Goal: Task Accomplishment & Management: Manage account settings

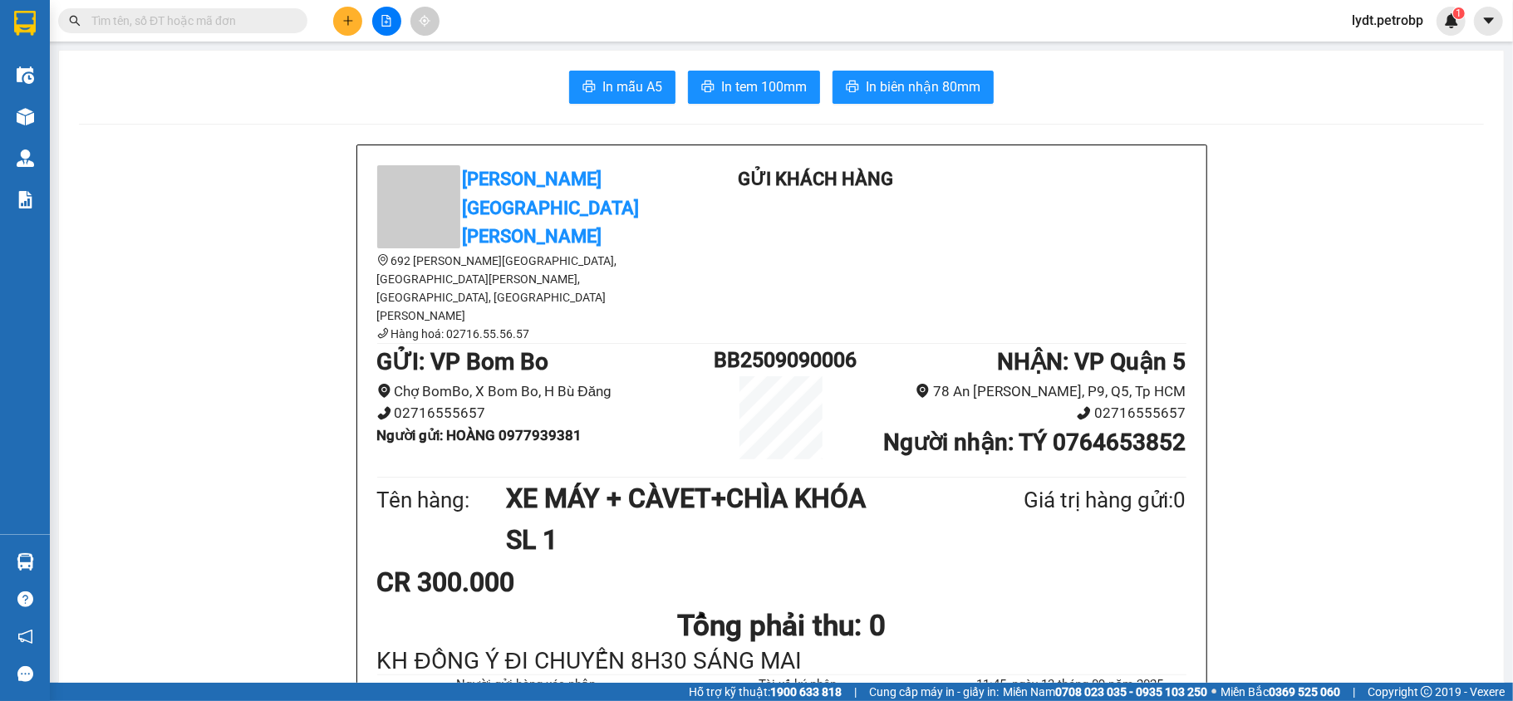
click at [187, 4] on div "Kết quả [PERSON_NAME] ( 0 ) Bộ lọc No Data lydt.petrobp 1" at bounding box center [756, 21] width 1513 height 42
click at [208, 24] on input "text" at bounding box center [189, 21] width 196 height 18
click at [210, 24] on input "text" at bounding box center [189, 21] width 196 height 18
type input "p"
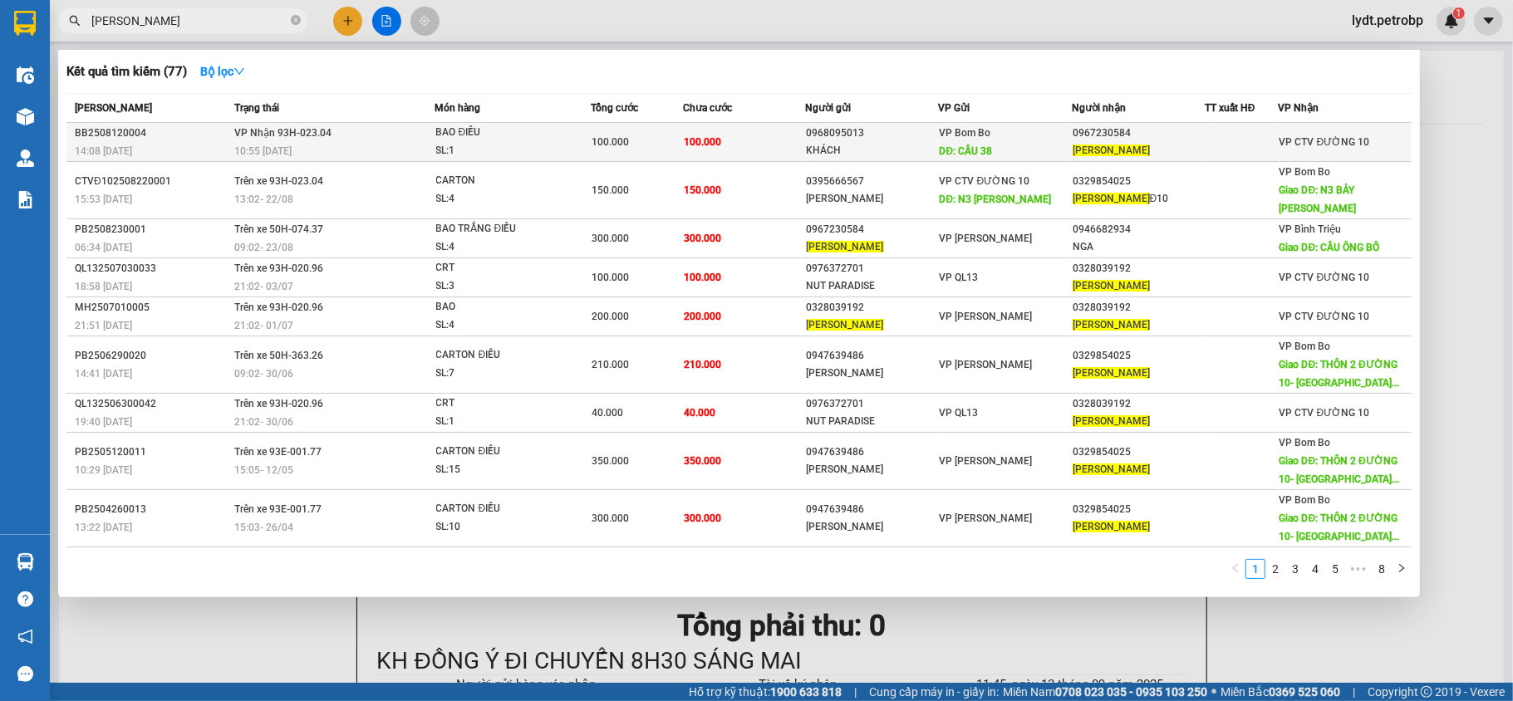
type input "[PERSON_NAME]"
click at [1011, 147] on div "VP Bom Bo DĐ: CẦU 38" at bounding box center [1005, 142] width 131 height 37
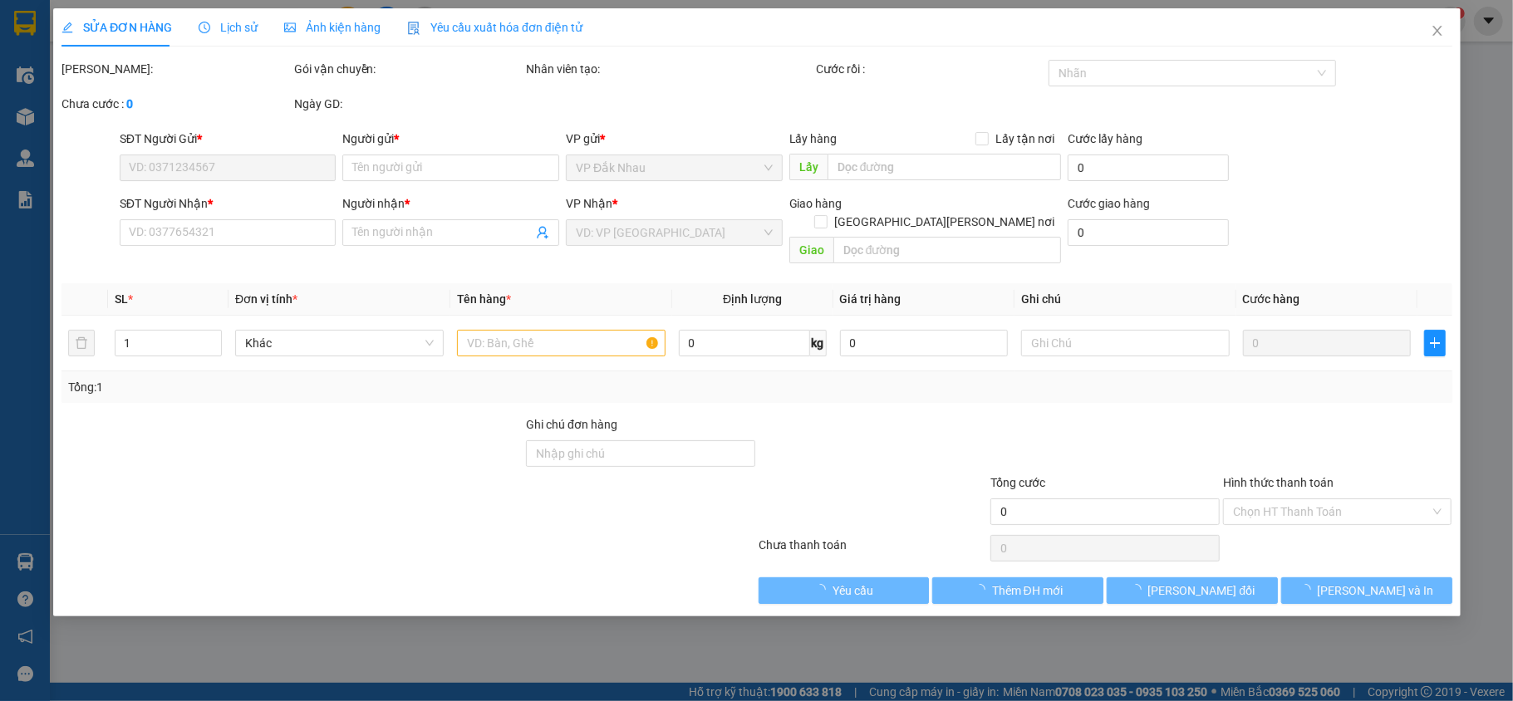
type input "0968095013"
type input "KHÁCH"
type input "CẦU 38"
type input "0967230584"
type input "[PERSON_NAME]"
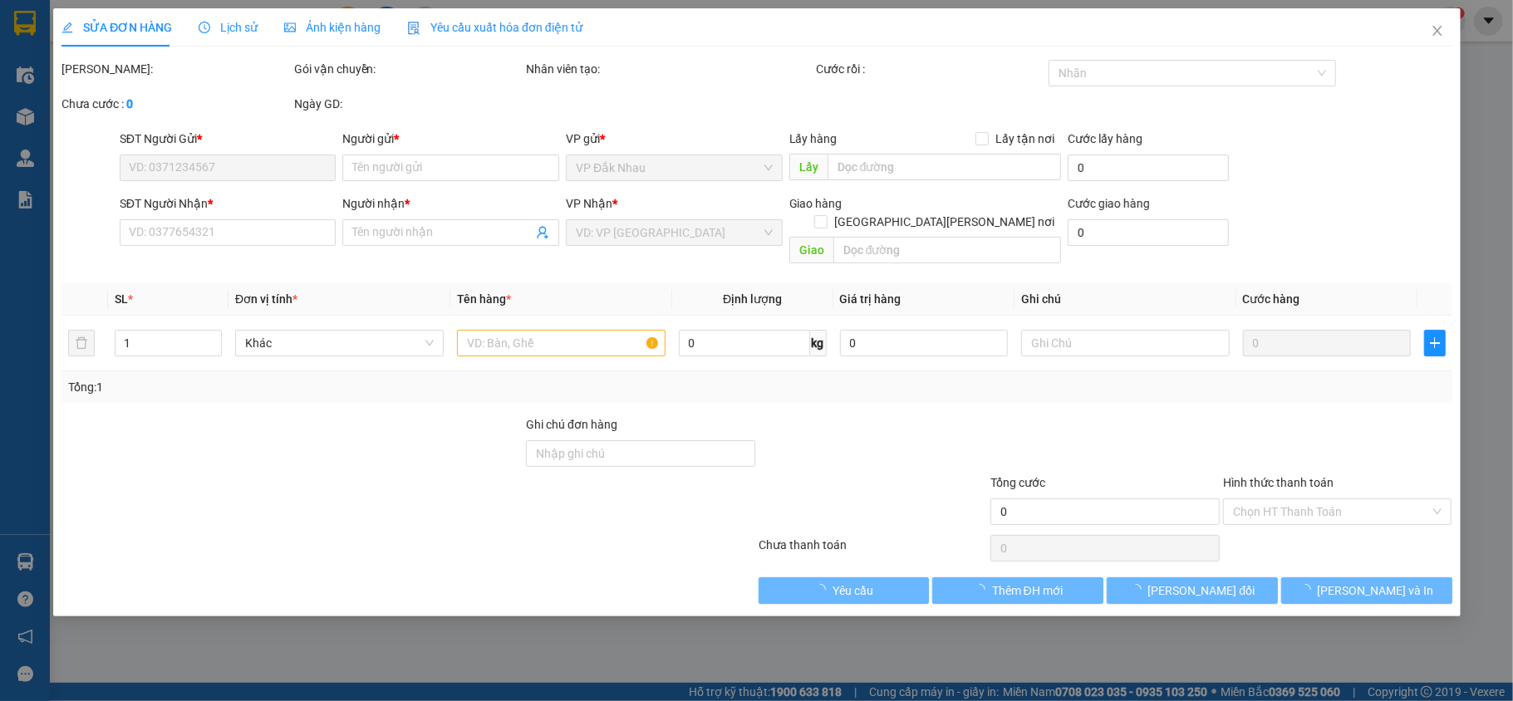
type input "100.000"
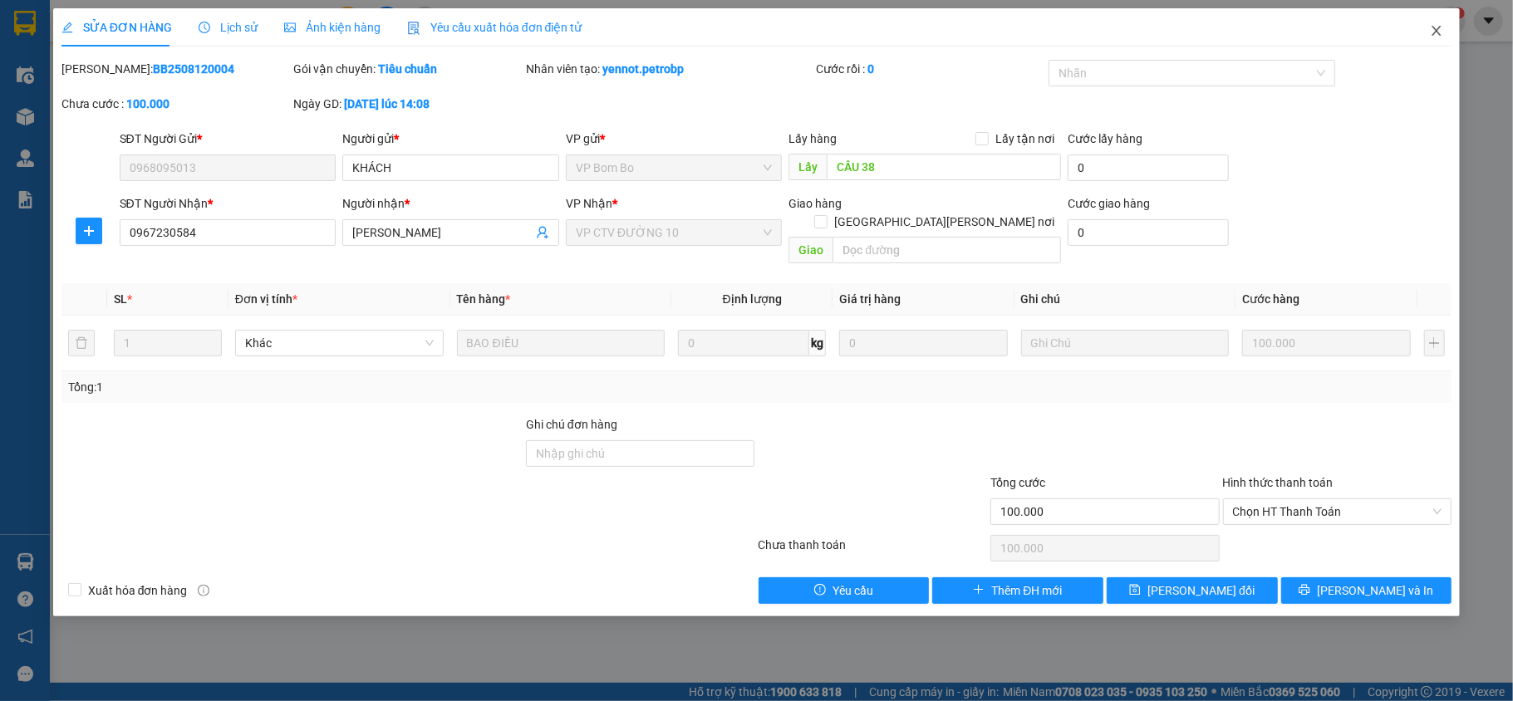
click at [1433, 33] on icon "close" at bounding box center [1436, 30] width 13 height 13
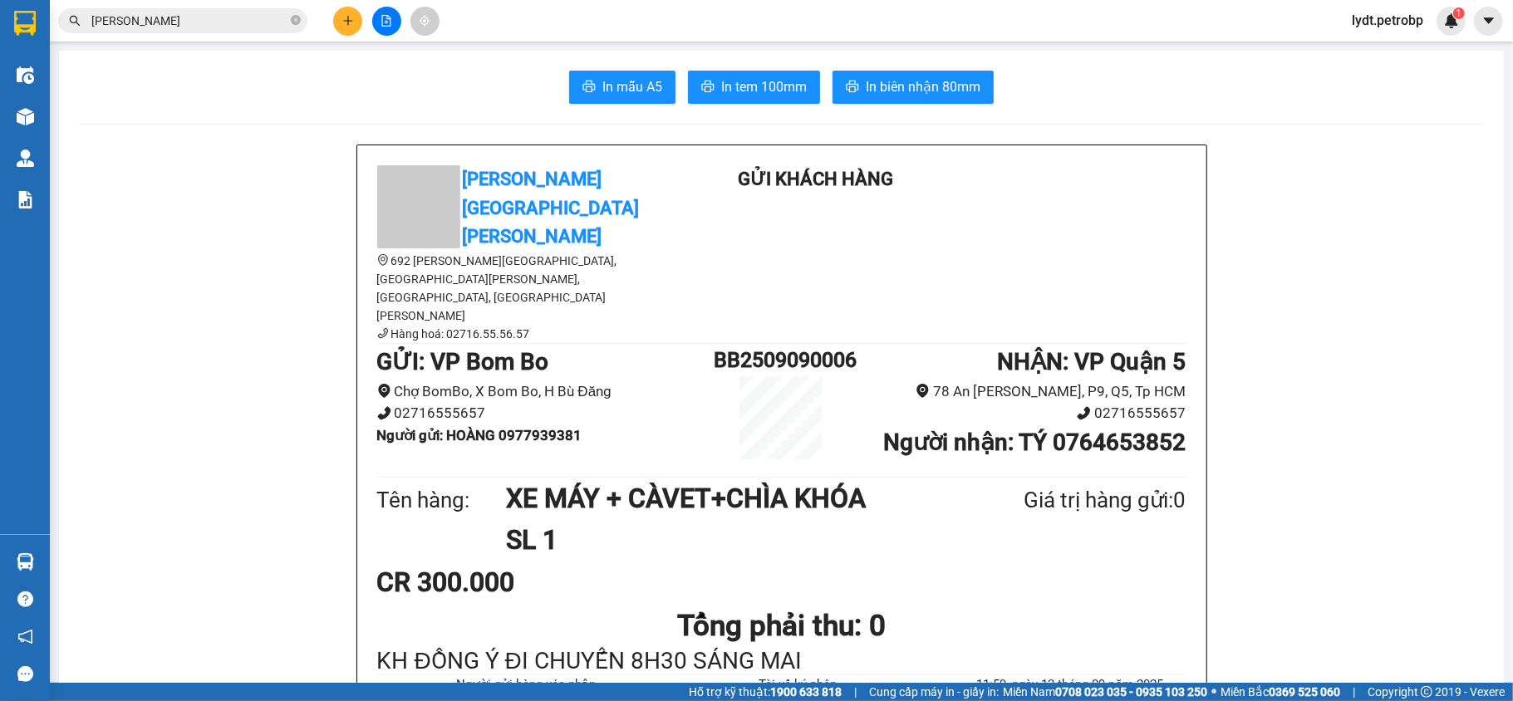
click at [166, 21] on input "[PERSON_NAME]" at bounding box center [189, 21] width 196 height 18
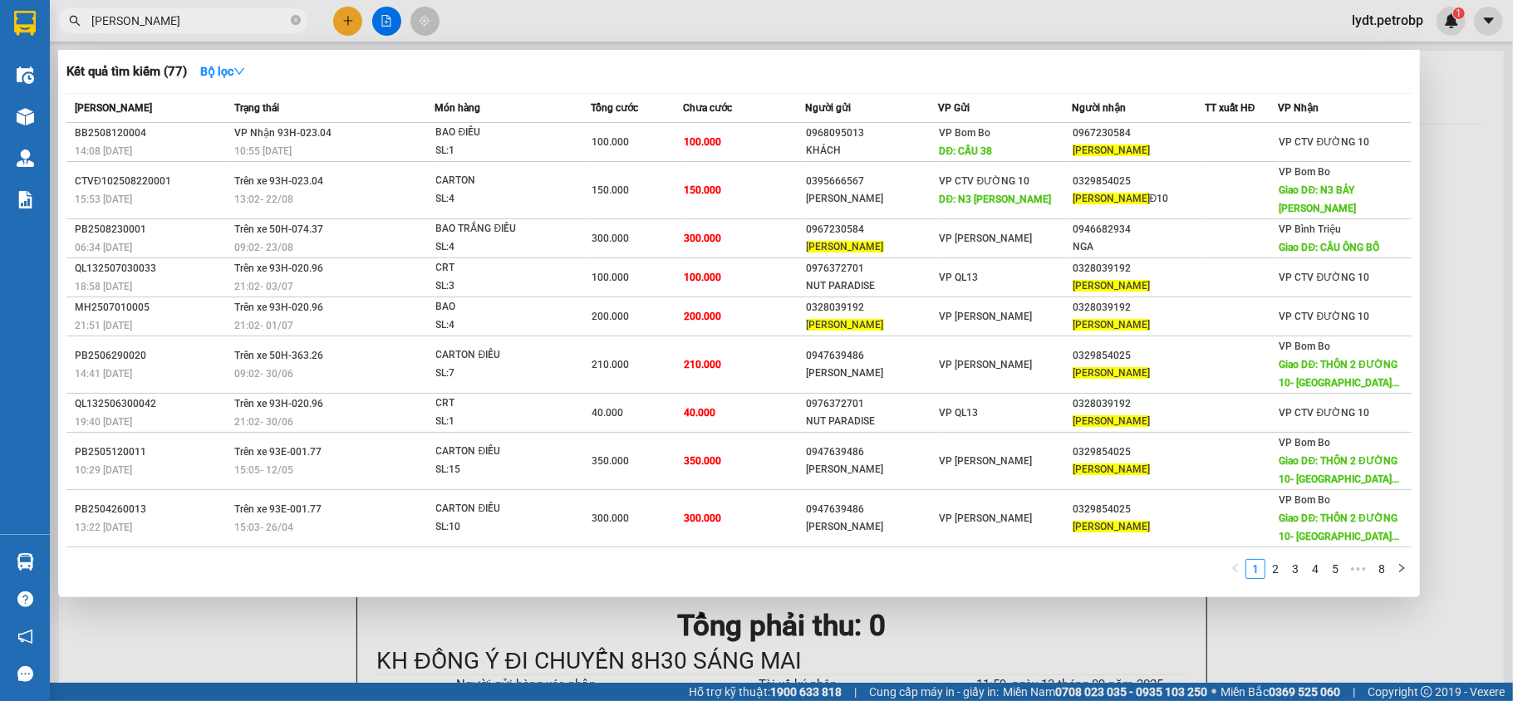
click at [1397, 652] on div at bounding box center [756, 350] width 1513 height 701
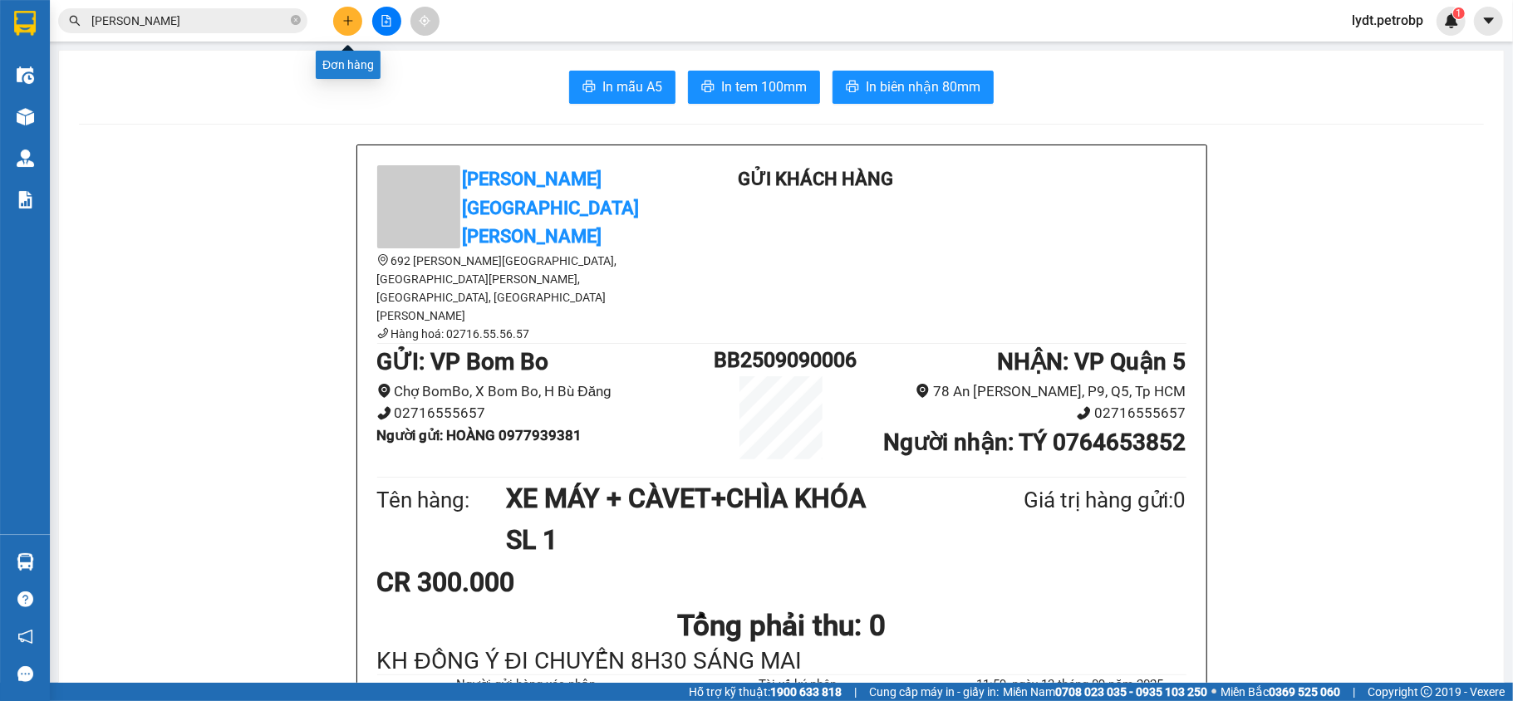
click at [337, 24] on button at bounding box center [347, 21] width 29 height 29
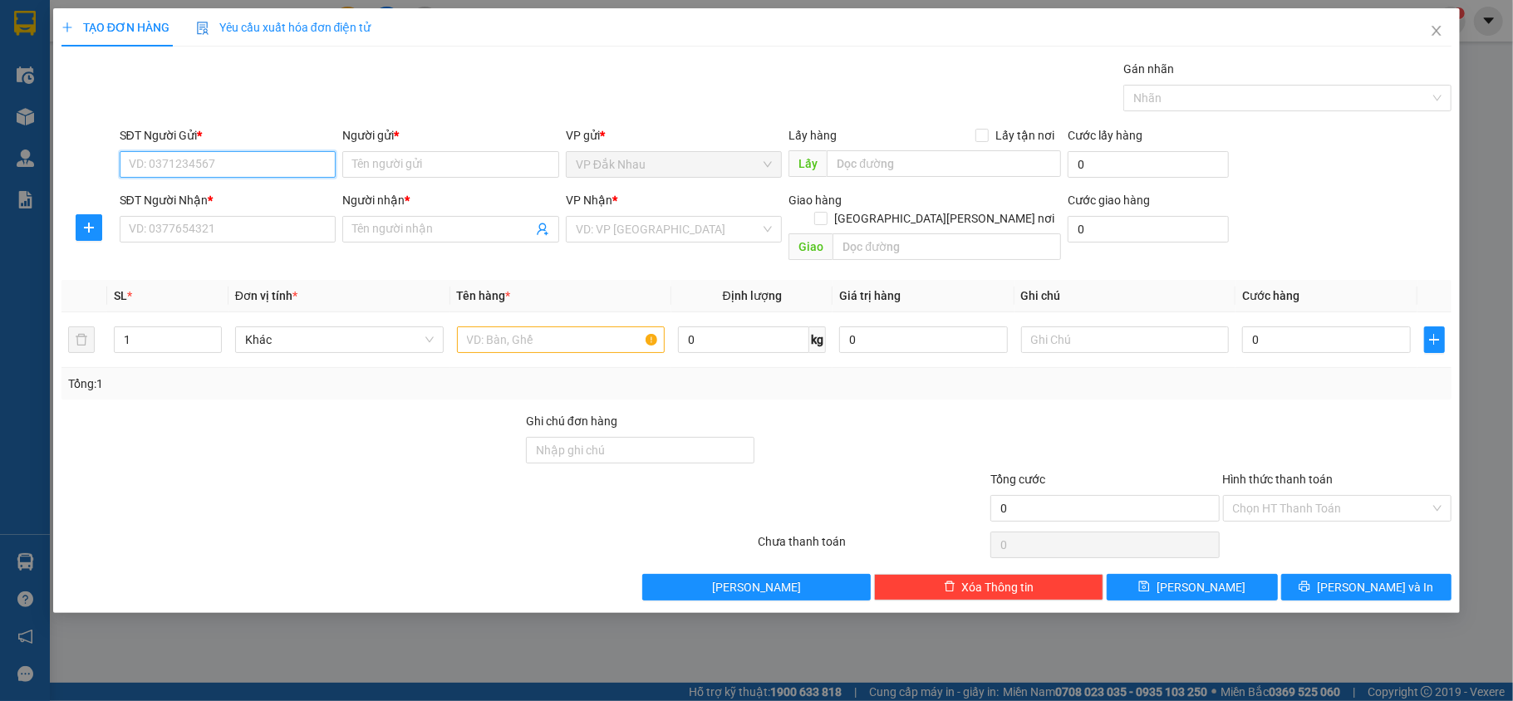
click at [280, 158] on input "SĐT Người Gửi *" at bounding box center [228, 164] width 217 height 27
click at [367, 161] on input "Người gửi *" at bounding box center [450, 164] width 217 height 27
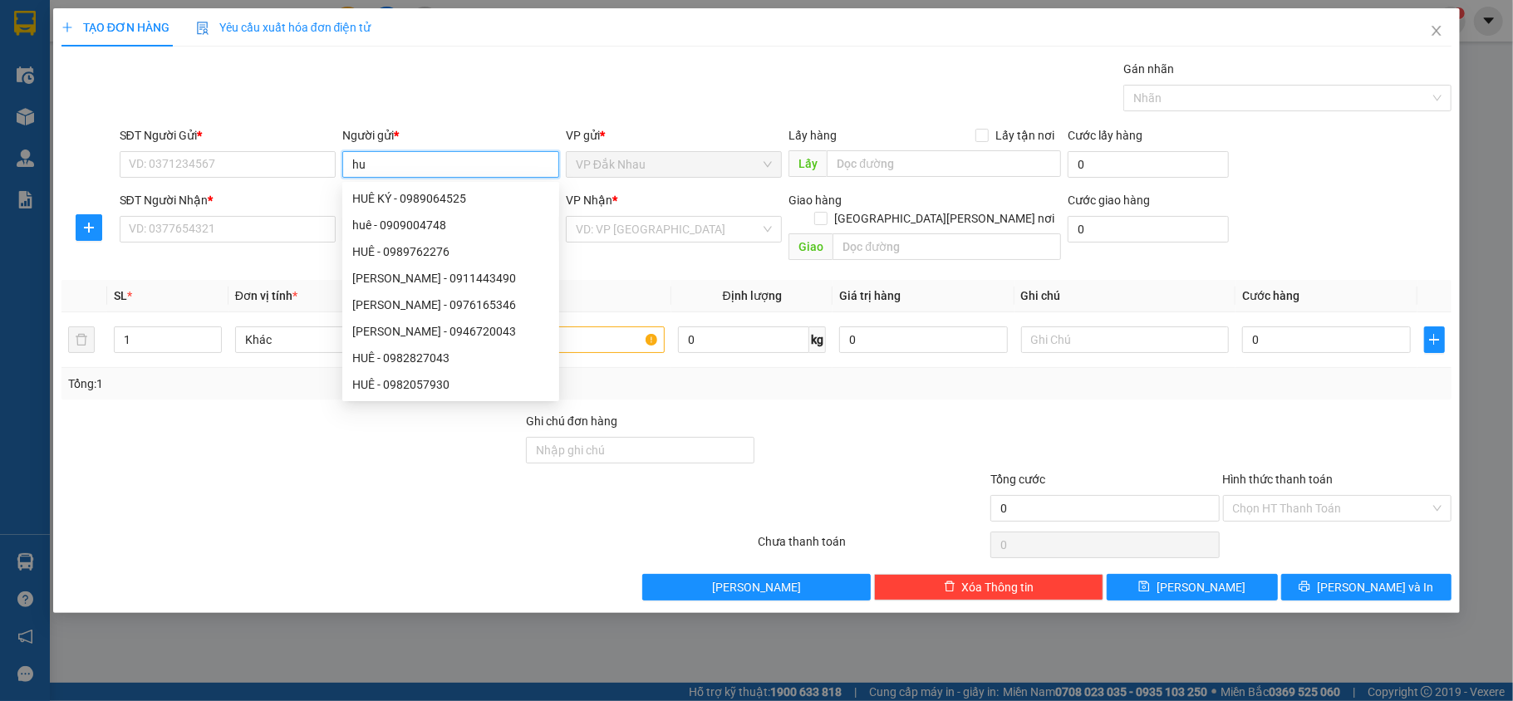
type input "h"
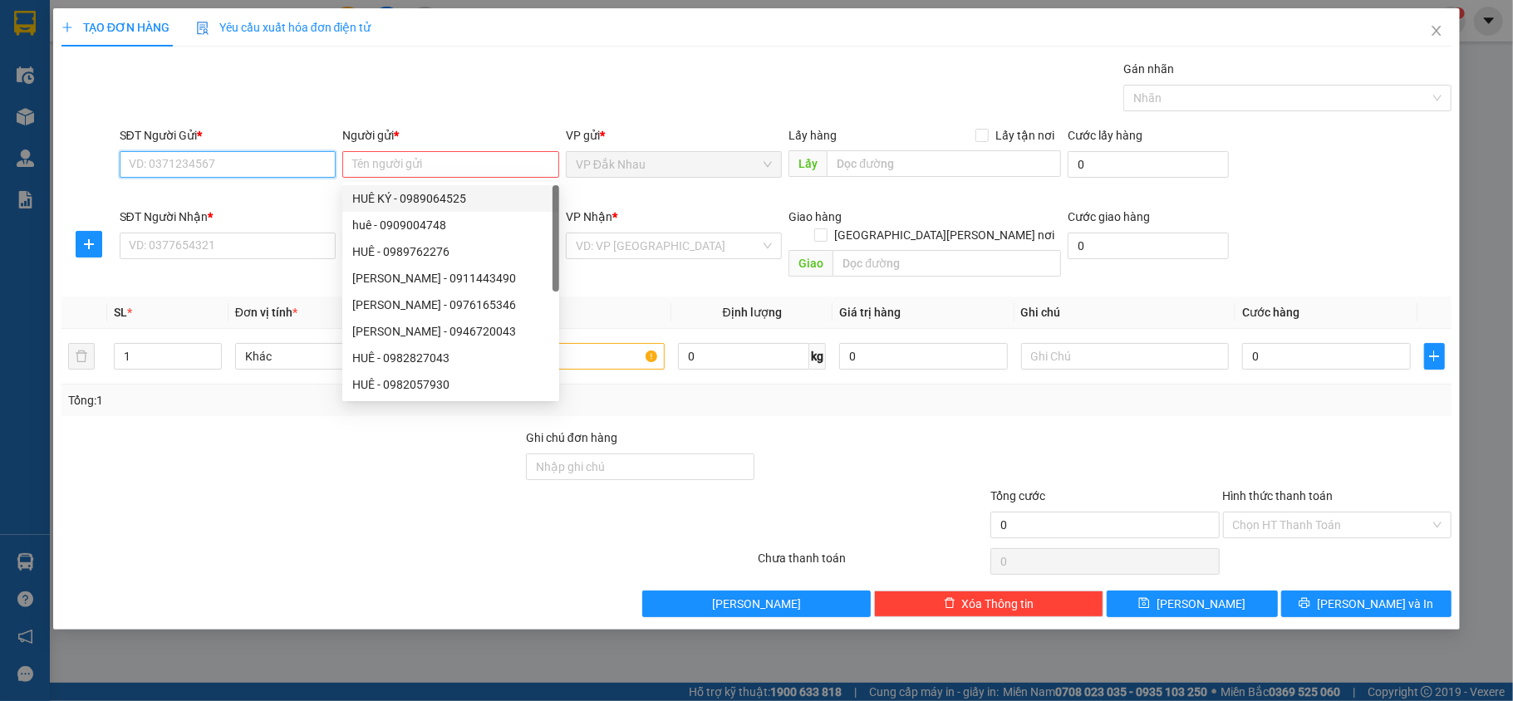
click at [293, 156] on input "SĐT Người Gửi *" at bounding box center [228, 164] width 217 height 27
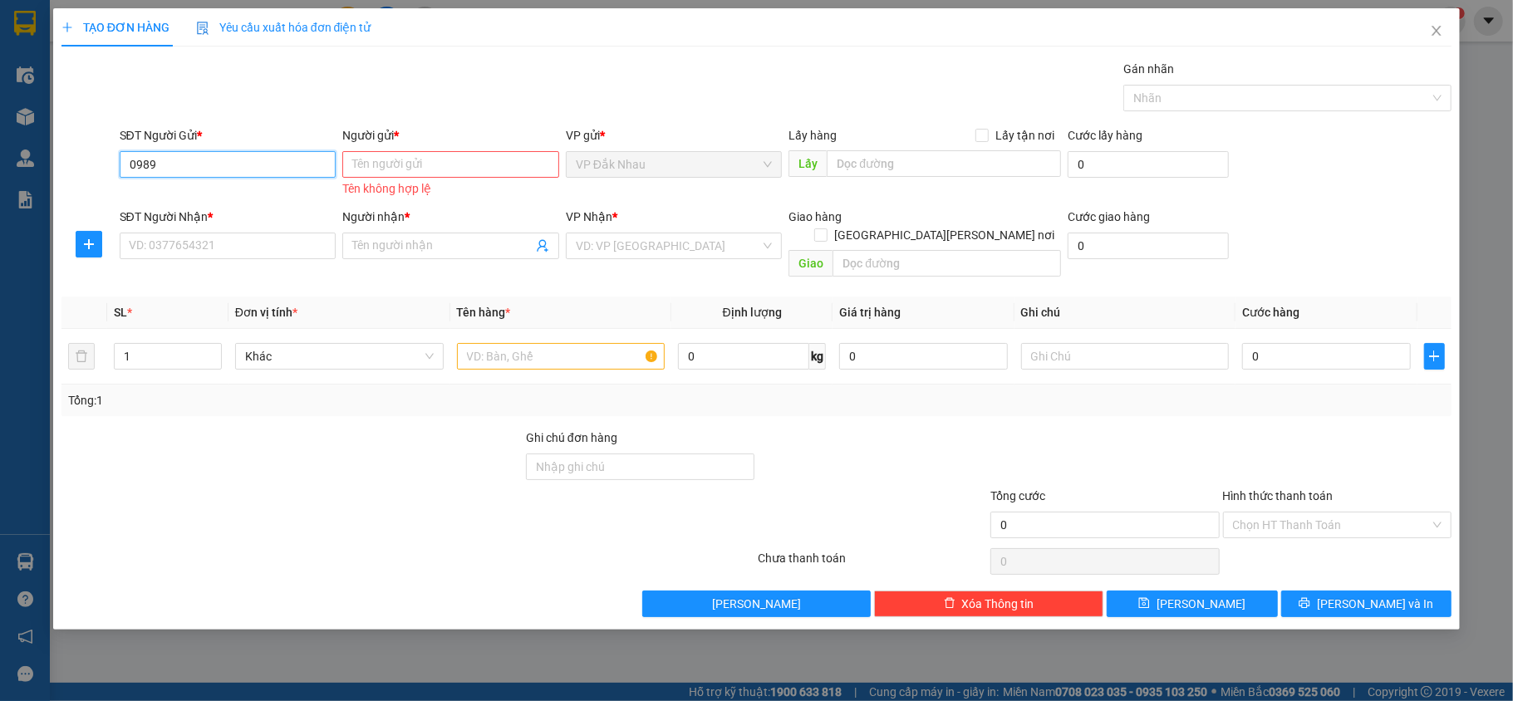
click at [271, 171] on input "0989" at bounding box center [228, 164] width 217 height 27
type input "0"
click at [264, 173] on input "SĐT Người Gửi *" at bounding box center [228, 164] width 217 height 27
type input "0973251446"
click at [258, 196] on div "0973251446 - c huệ" at bounding box center [228, 198] width 197 height 18
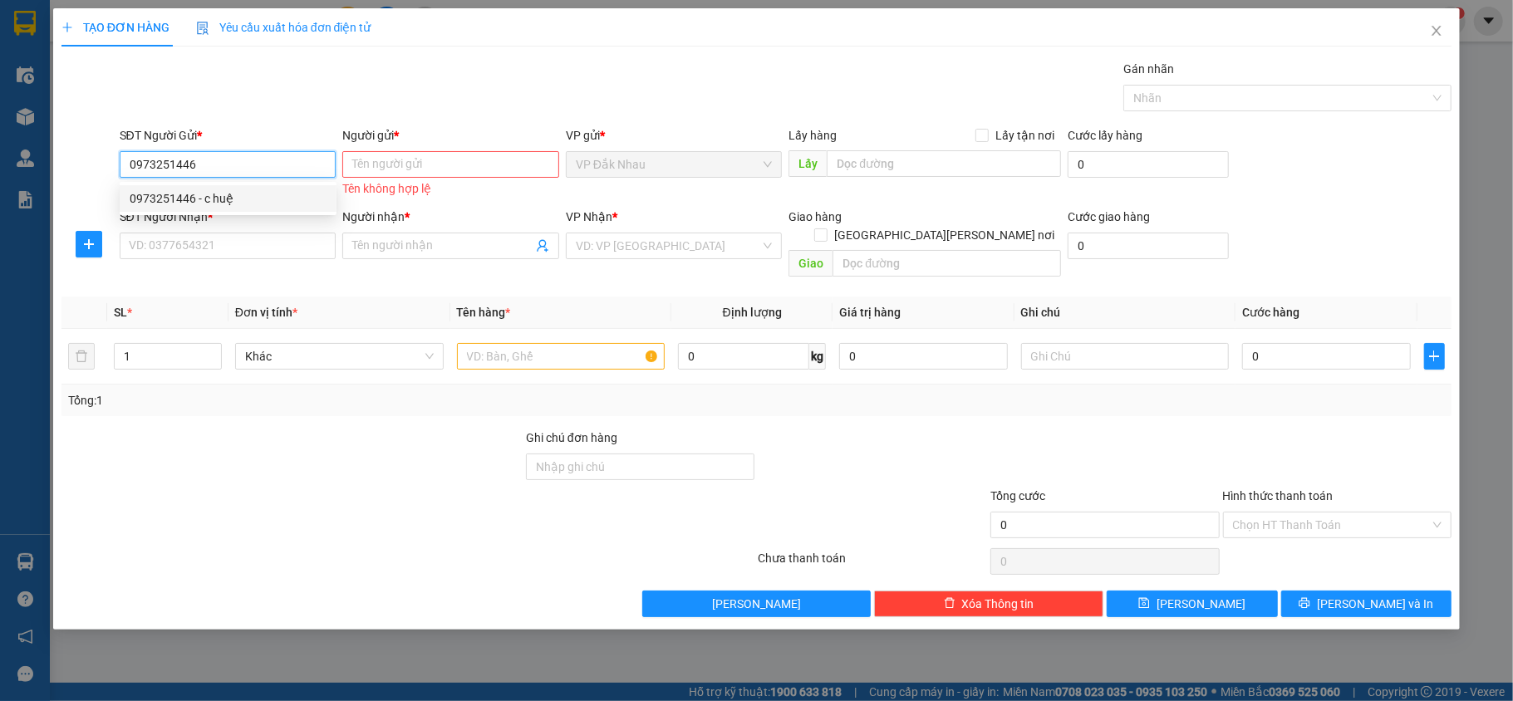
type input "c huệ"
type input "0898760052"
type input "[PERSON_NAME]"
type input "cty number 1"
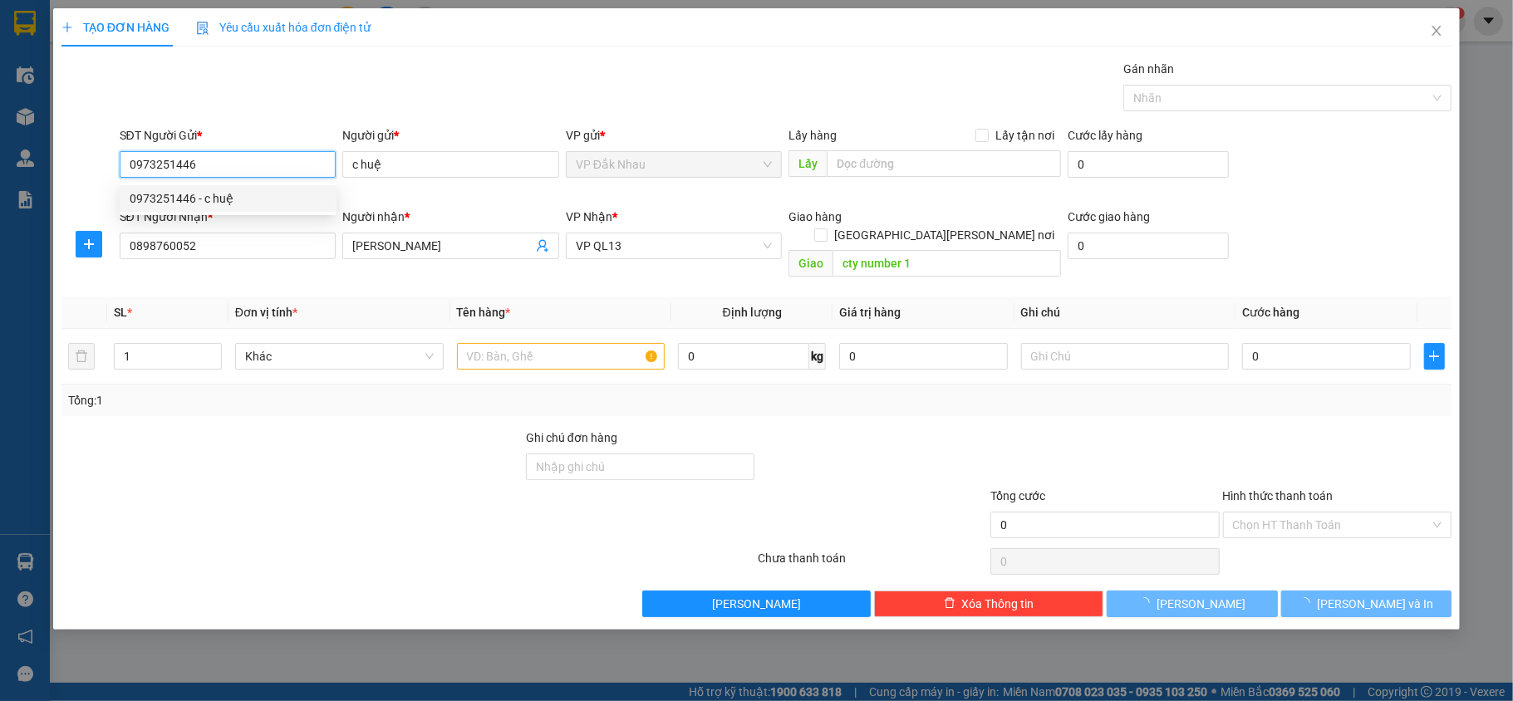
type input "30.000"
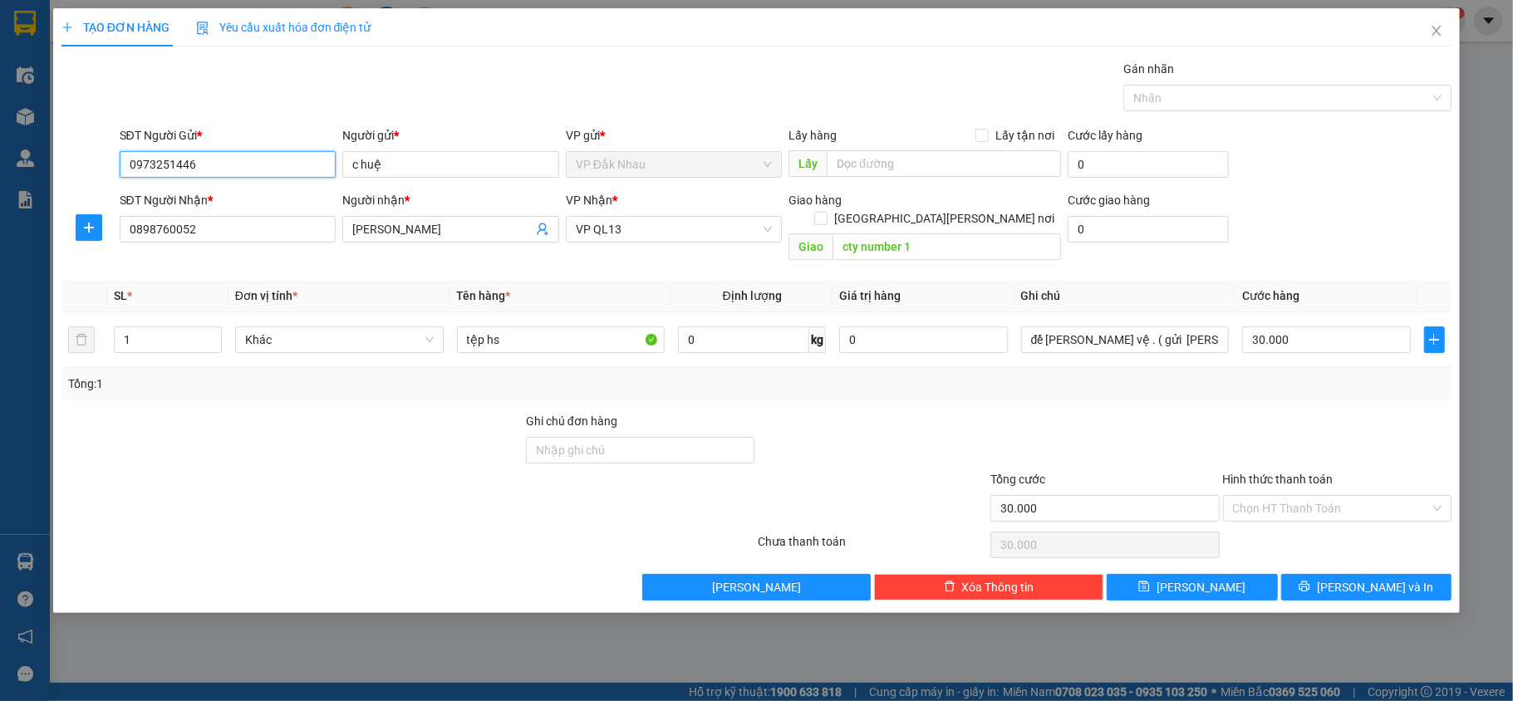
type input "0973251446"
click at [70, 230] on div at bounding box center [89, 227] width 55 height 27
click at [76, 229] on span "plus" at bounding box center [88, 227] width 25 height 13
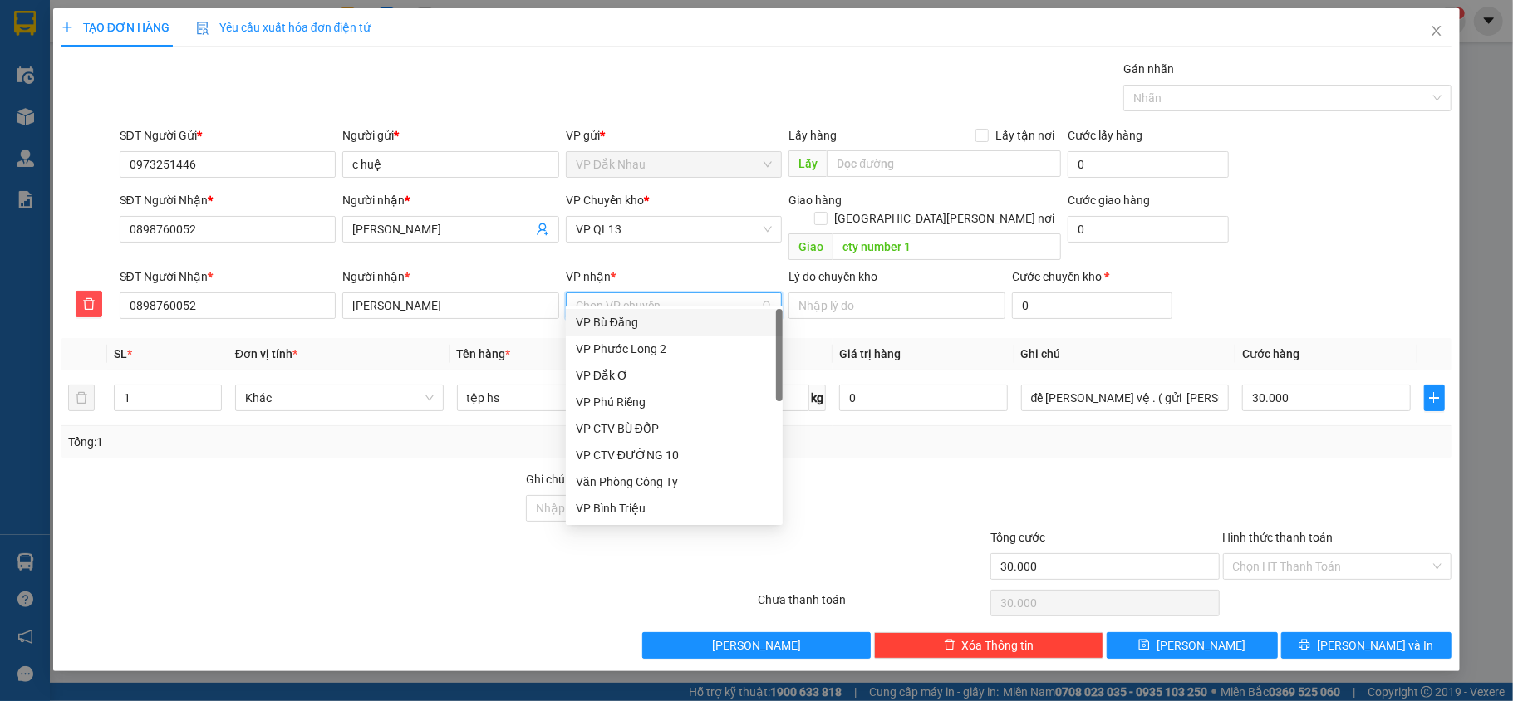
click at [692, 293] on input "VP nhận *" at bounding box center [668, 305] width 185 height 25
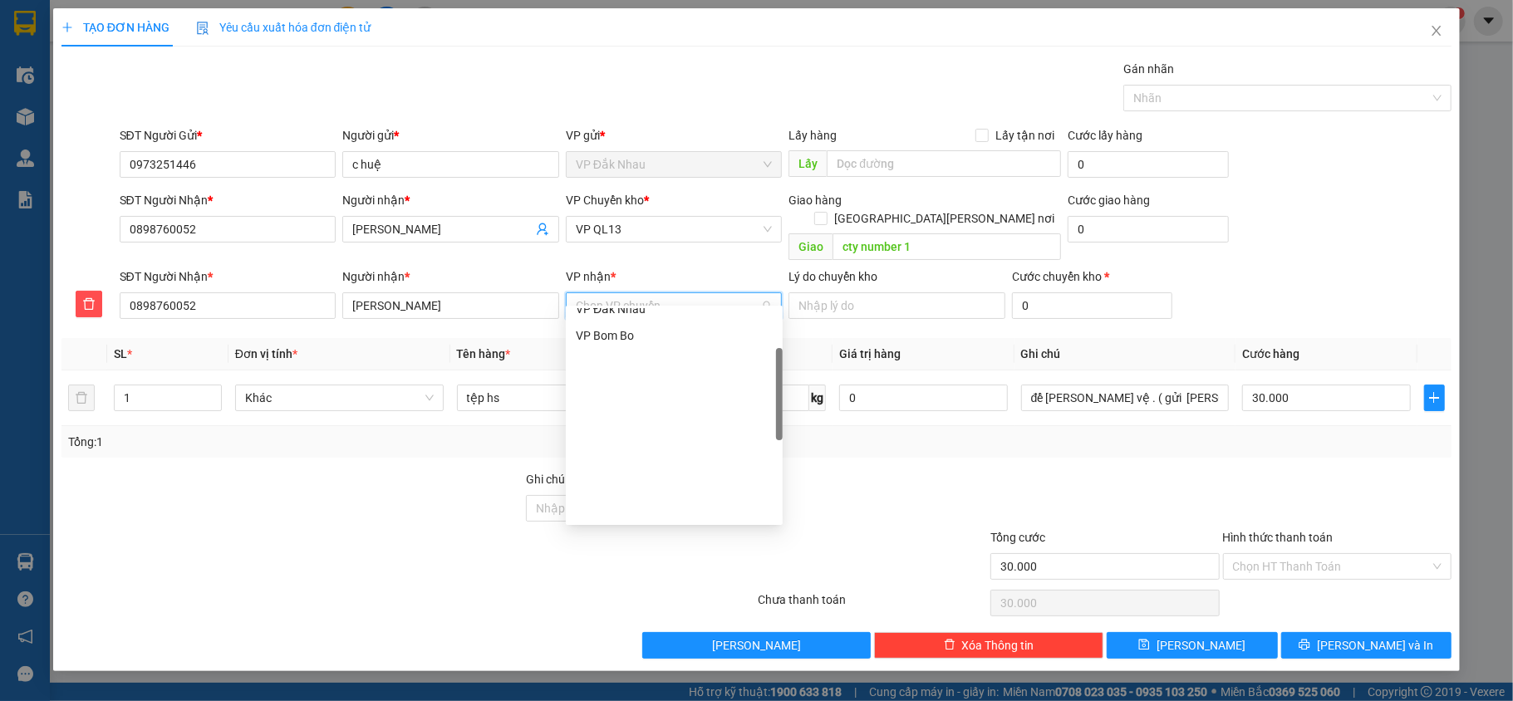
scroll to position [399, 0]
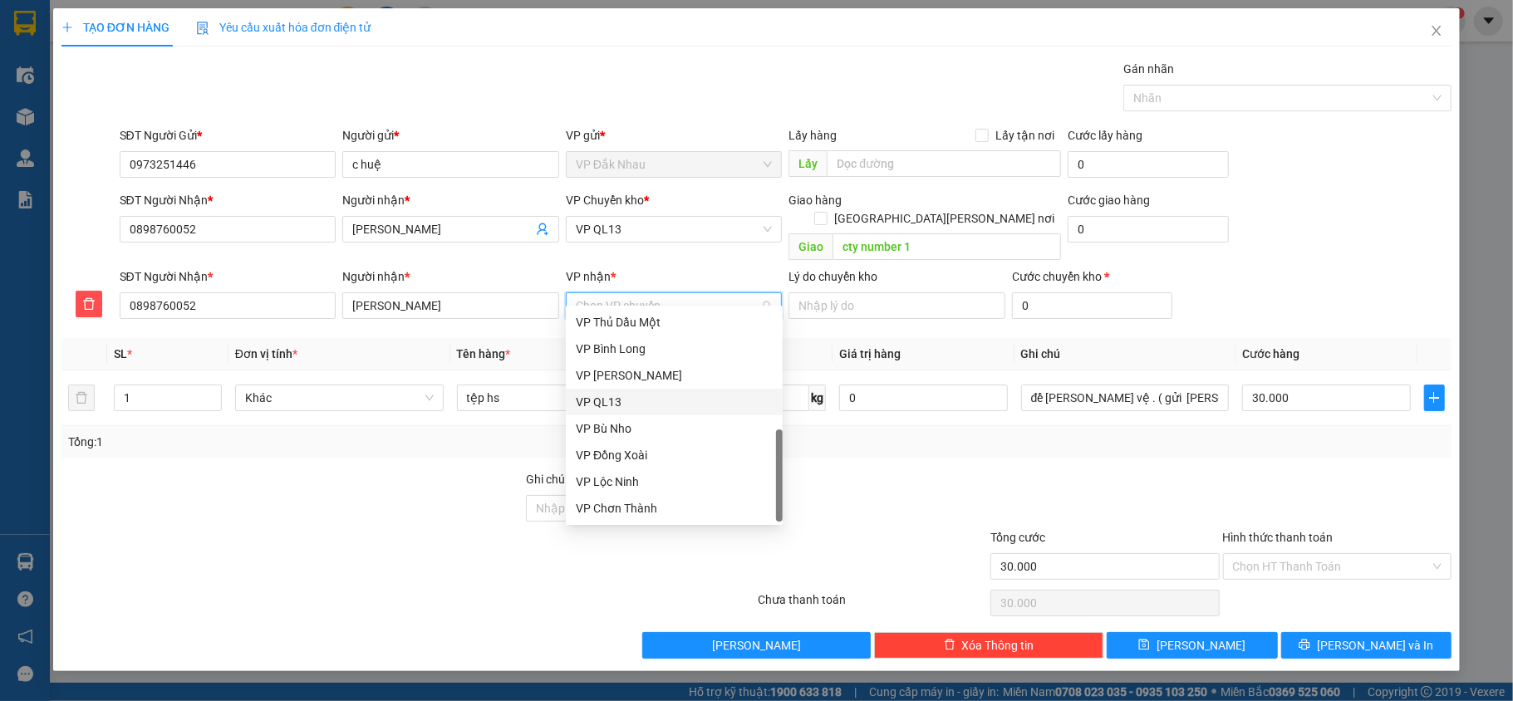
click at [603, 394] on div "VP QL13" at bounding box center [674, 402] width 197 height 18
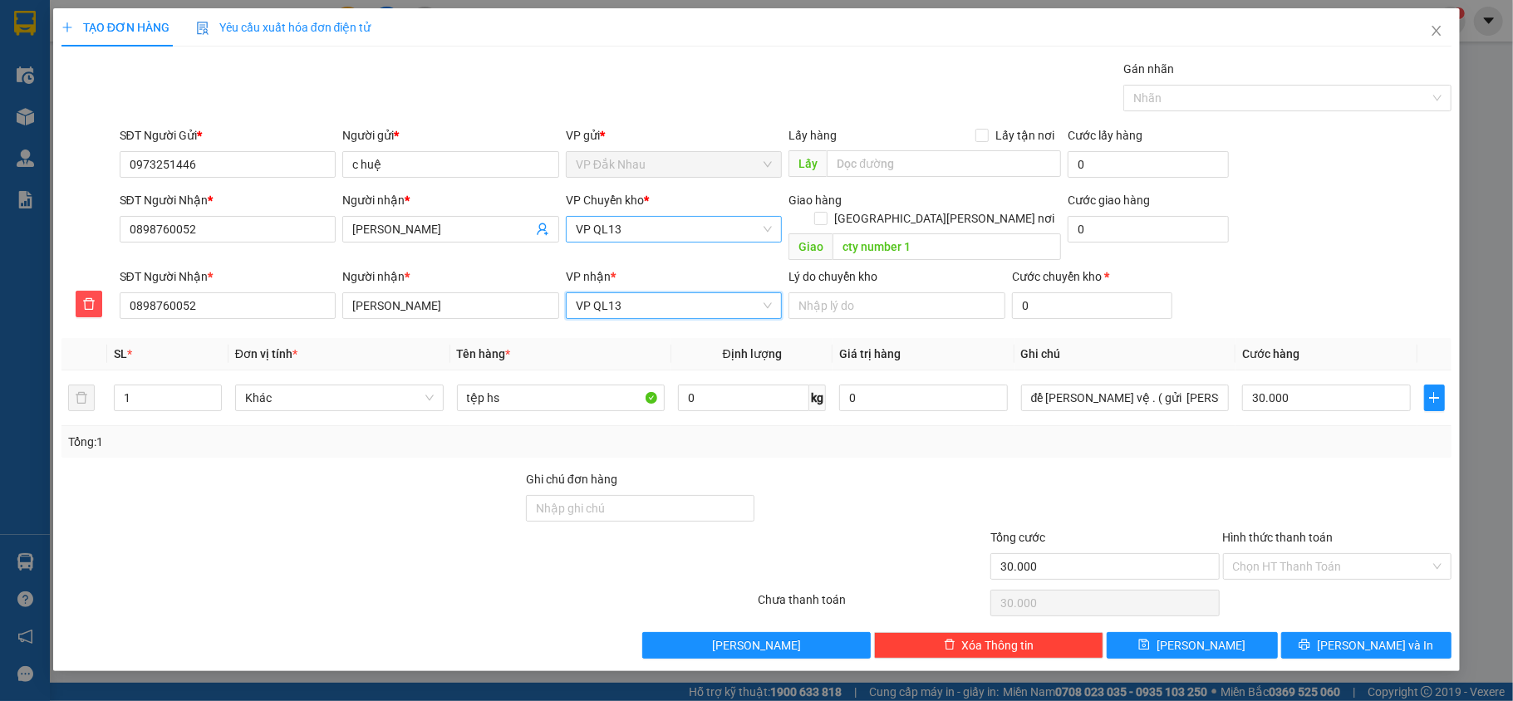
click at [672, 223] on span "VP QL13" at bounding box center [674, 229] width 197 height 25
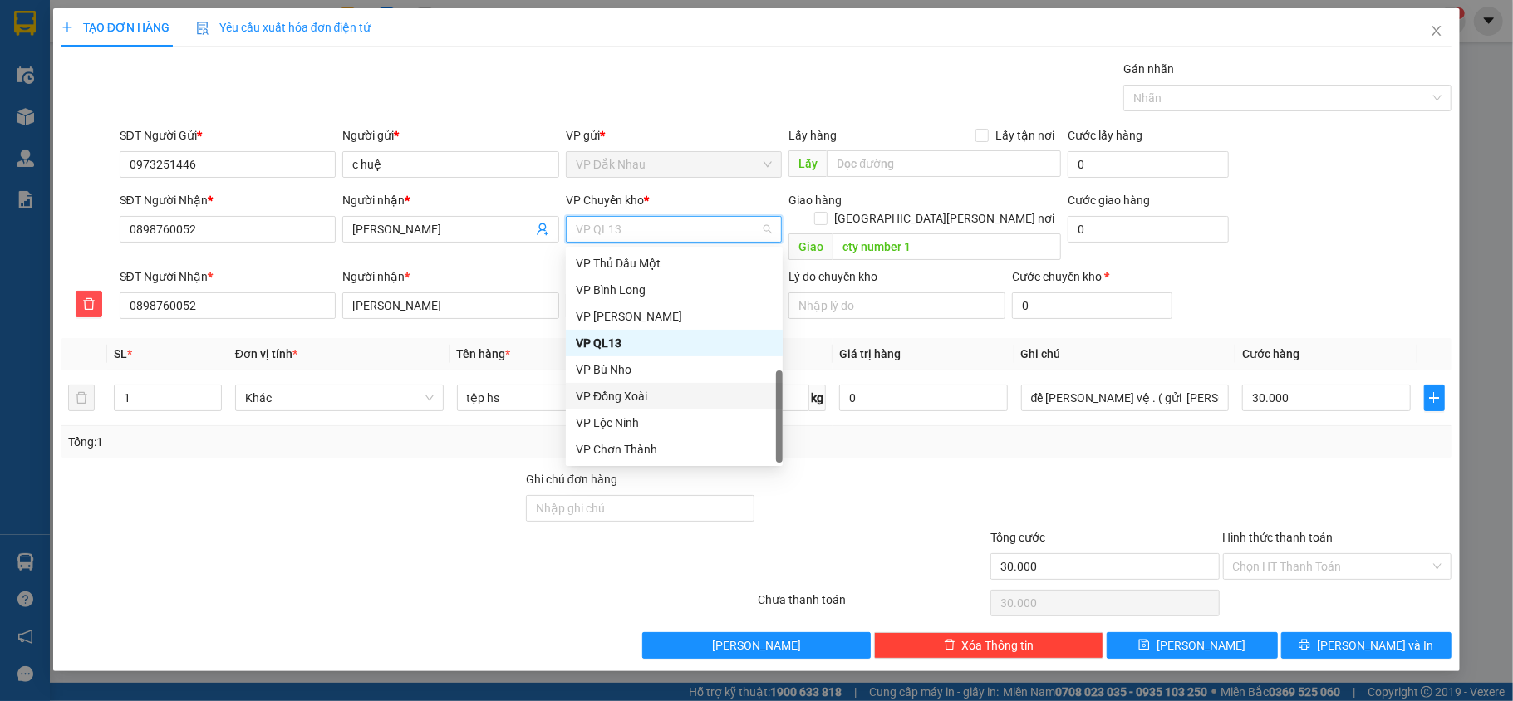
click at [620, 396] on div "VP Đồng Xoài" at bounding box center [674, 396] width 197 height 18
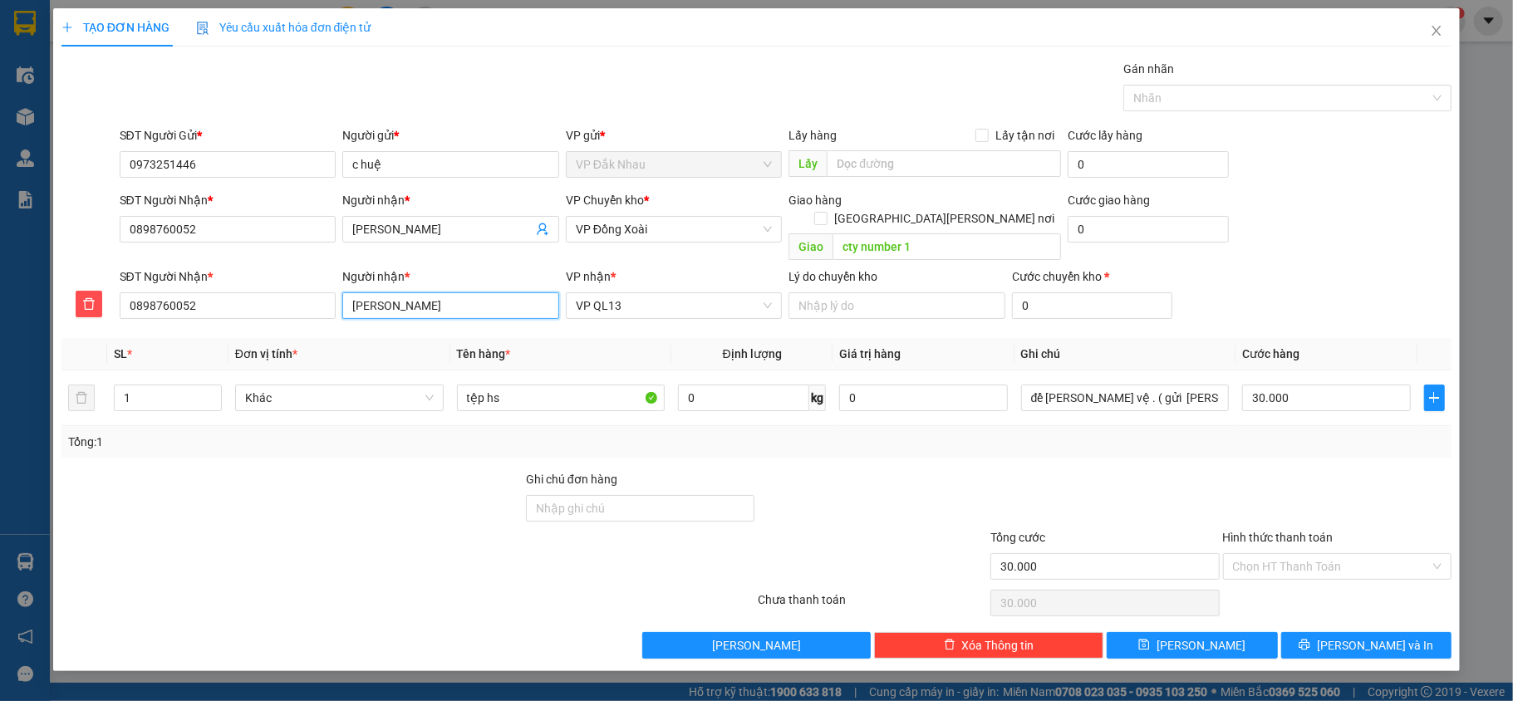
click at [493, 299] on input "[PERSON_NAME]" at bounding box center [450, 306] width 217 height 27
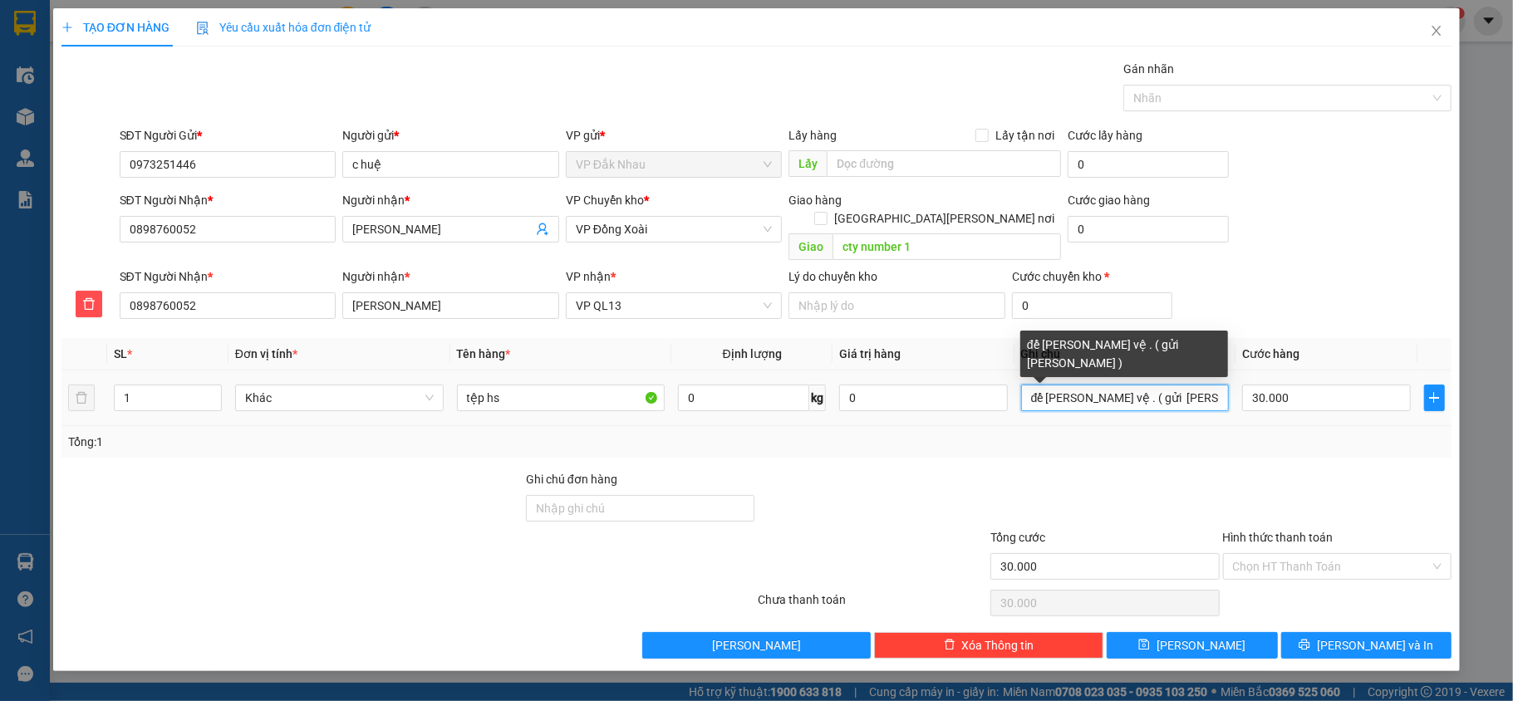
click at [1212, 385] on input "để [PERSON_NAME] vệ . ( gửi [PERSON_NAME] )" at bounding box center [1125, 398] width 209 height 27
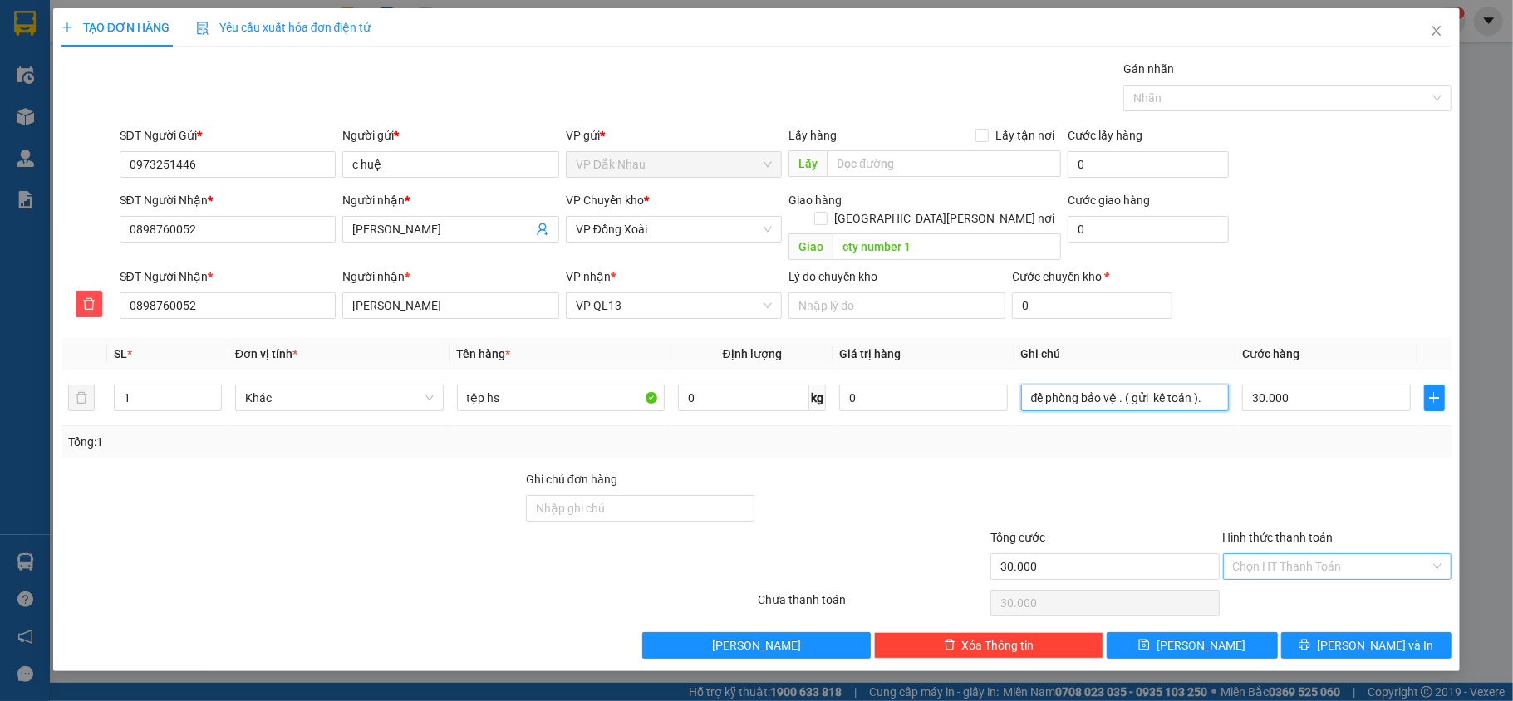
type input "để phòng bảo vệ . ( gửi kế toán )."
click at [1400, 554] on input "Hình thức thanh toán" at bounding box center [1332, 566] width 198 height 25
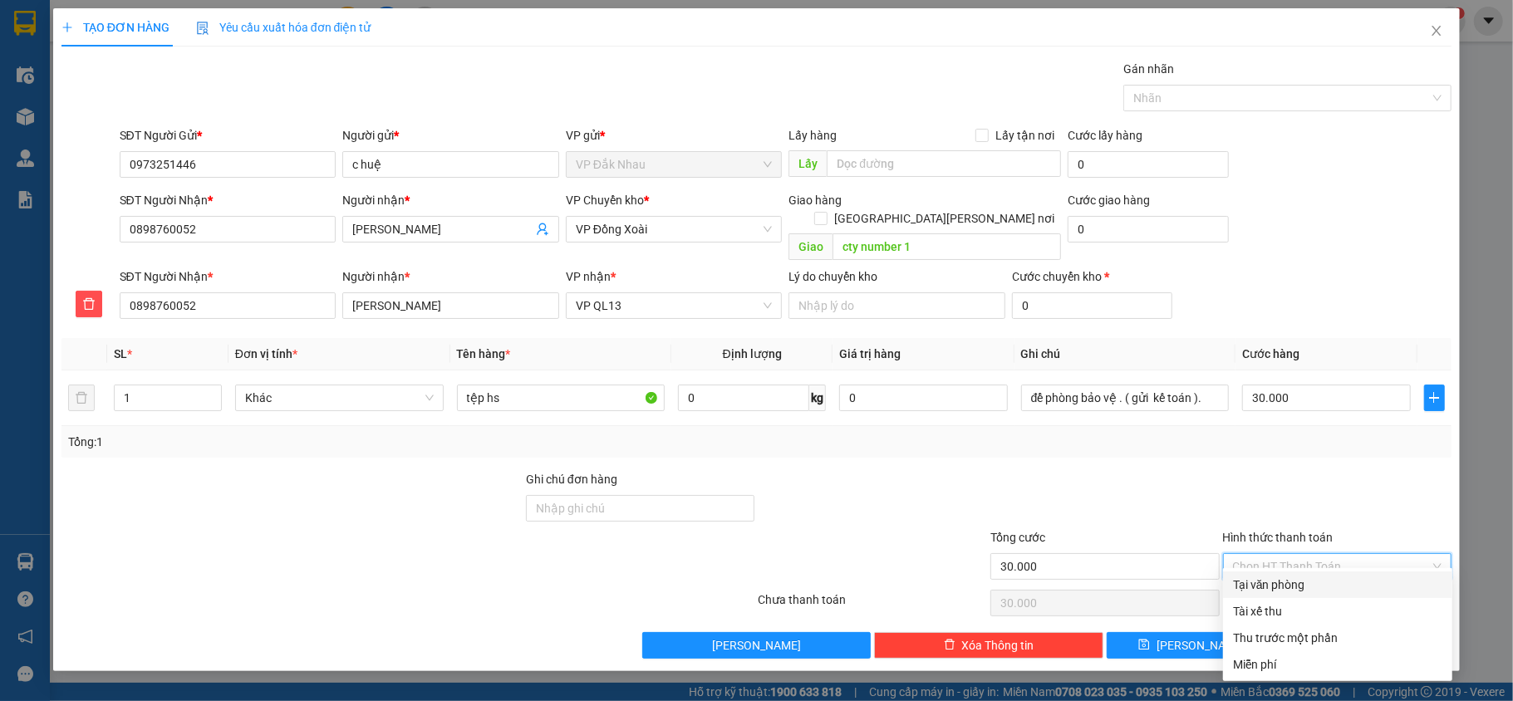
click at [1310, 580] on div "Tại văn phòng" at bounding box center [1337, 585] width 209 height 18
type input "0"
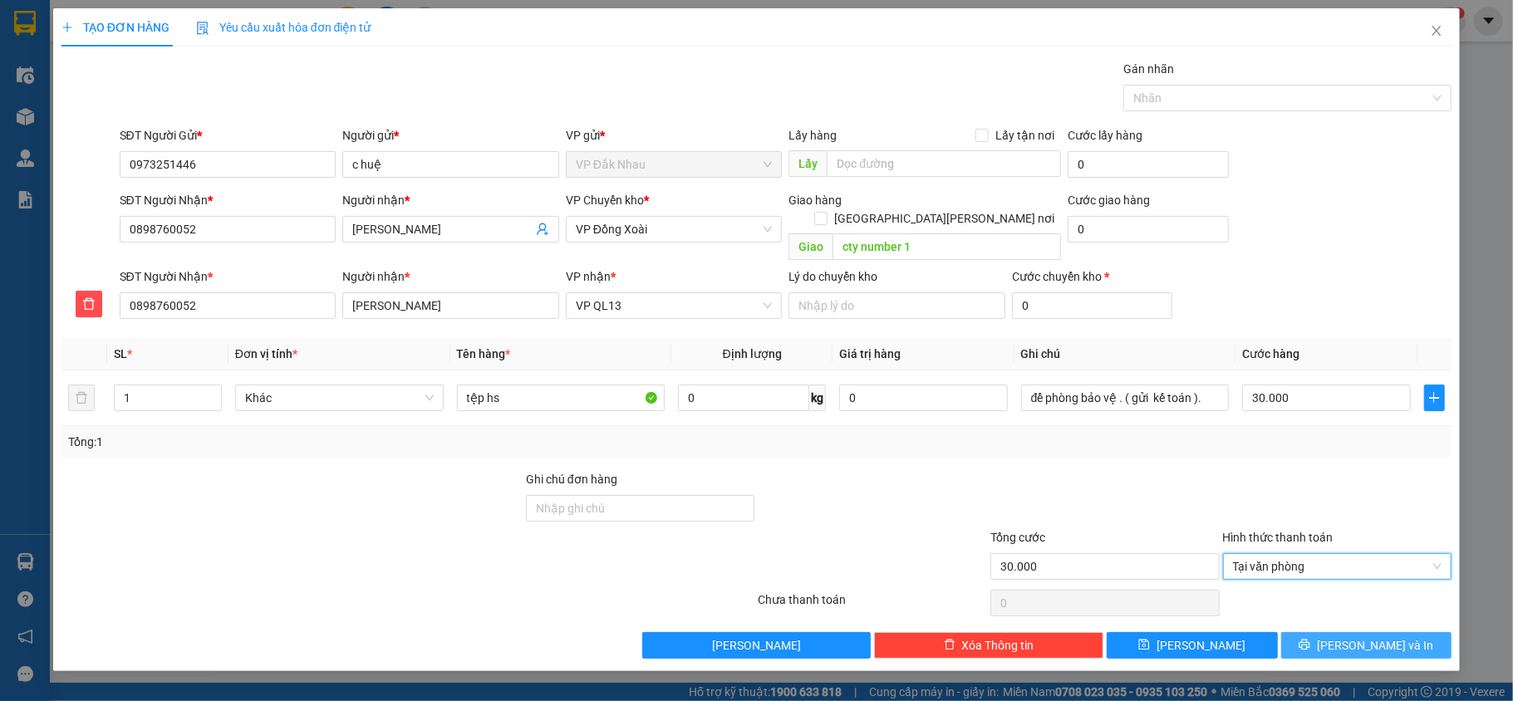
click at [1393, 638] on span "[PERSON_NAME] và In" at bounding box center [1375, 646] width 116 height 18
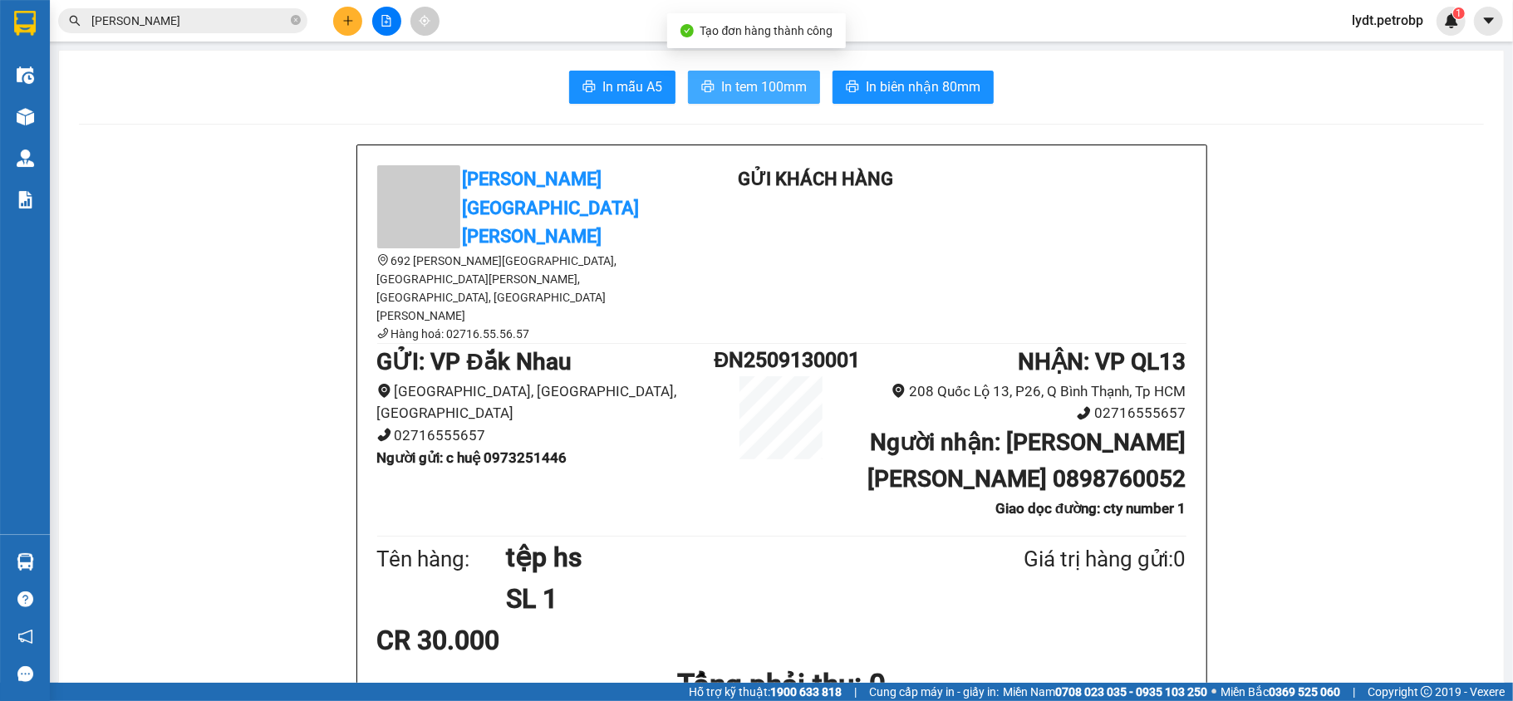
click at [766, 100] on button "In tem 100mm" at bounding box center [754, 87] width 132 height 33
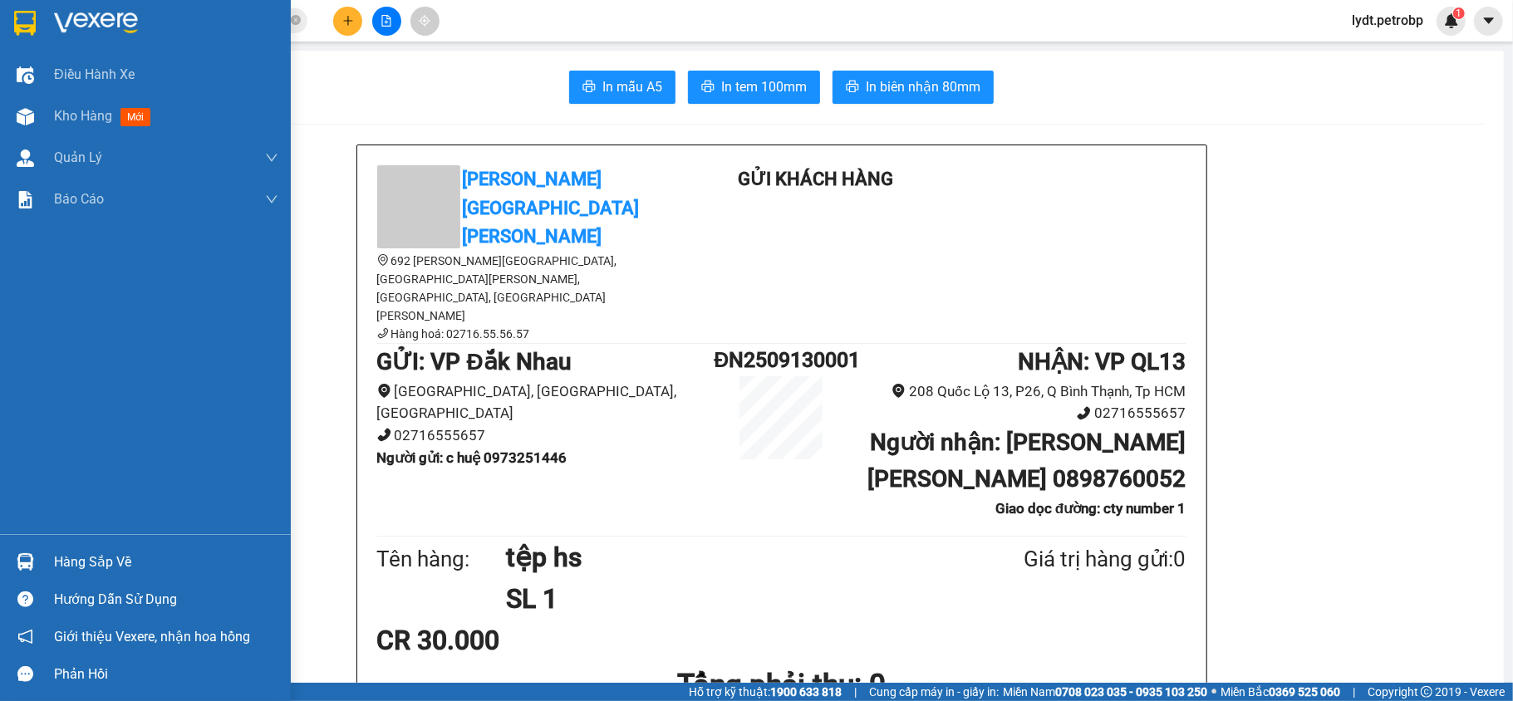
click at [124, 559] on div "Hàng sắp về" at bounding box center [166, 562] width 224 height 25
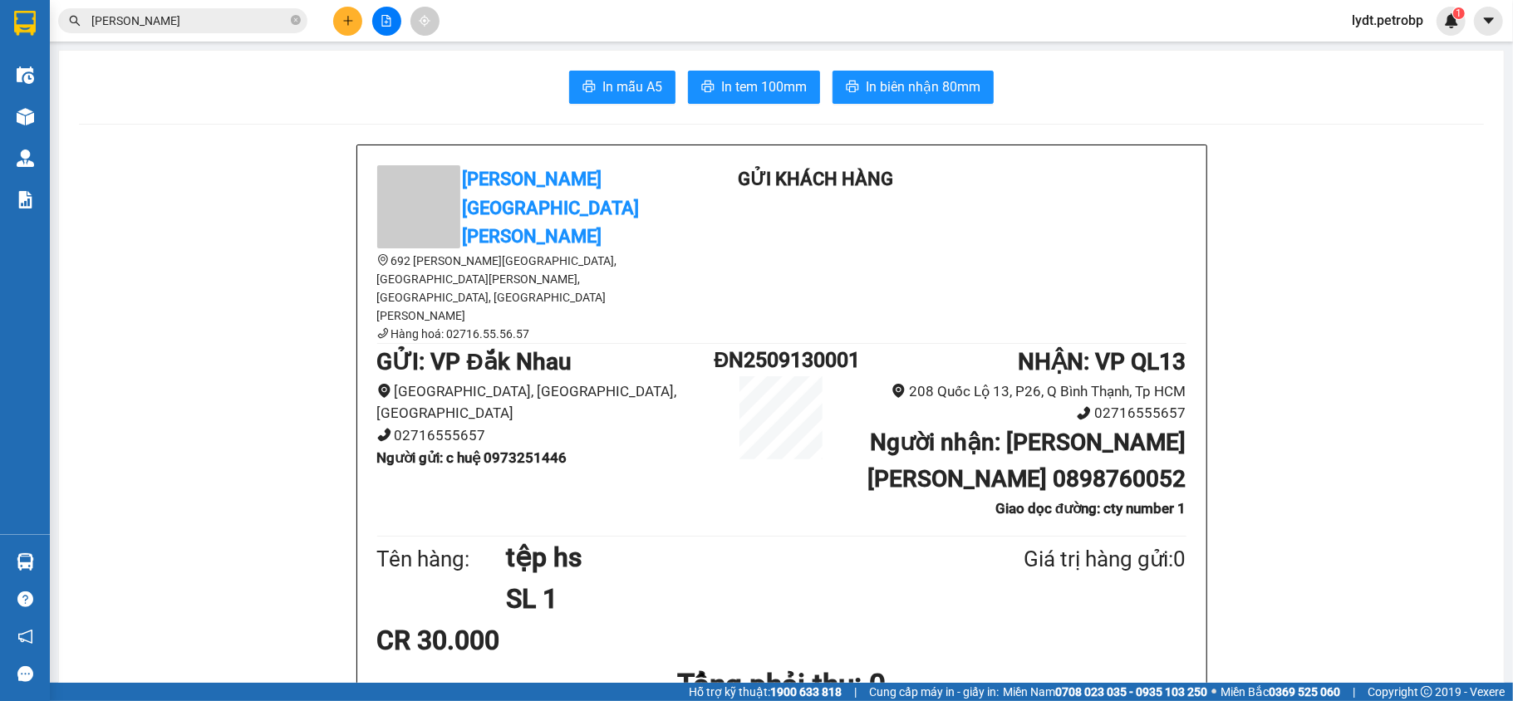
click at [303, 366] on section "Kết quả [PERSON_NAME] ( 77 ) Bộ lọc Mã ĐH Trạng thái Món hàng [PERSON_NAME] [PE…" at bounding box center [756, 350] width 1513 height 701
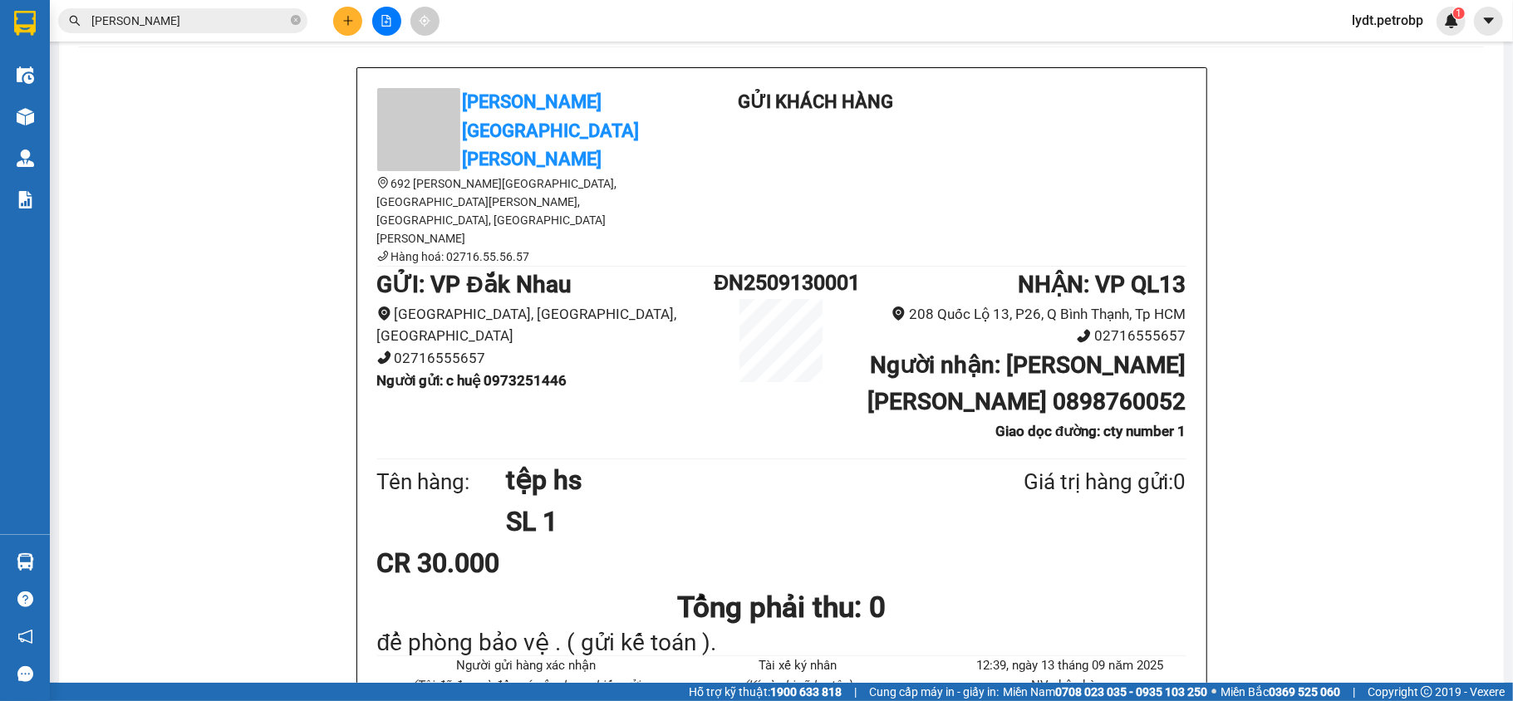
scroll to position [111, 0]
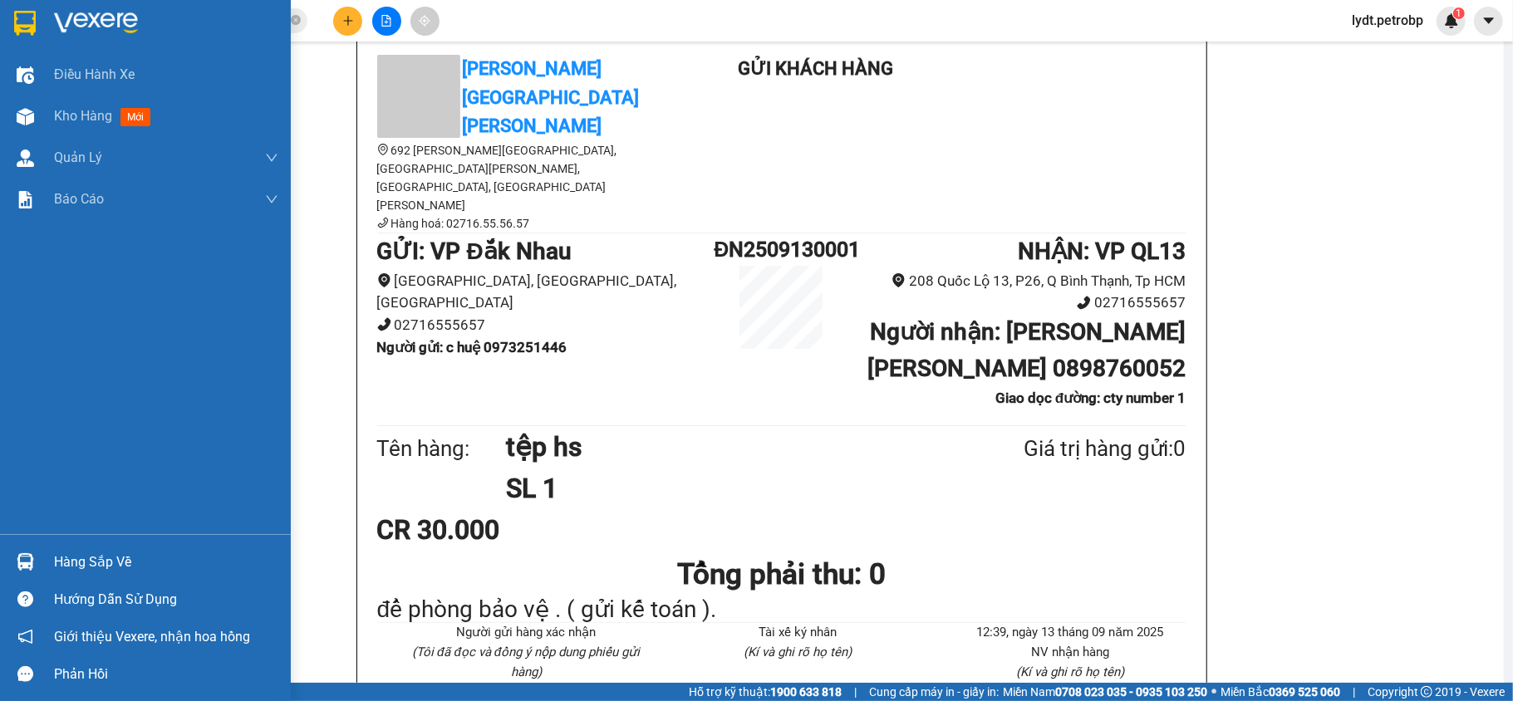
click at [54, 566] on div "Hàng sắp về" at bounding box center [166, 562] width 224 height 25
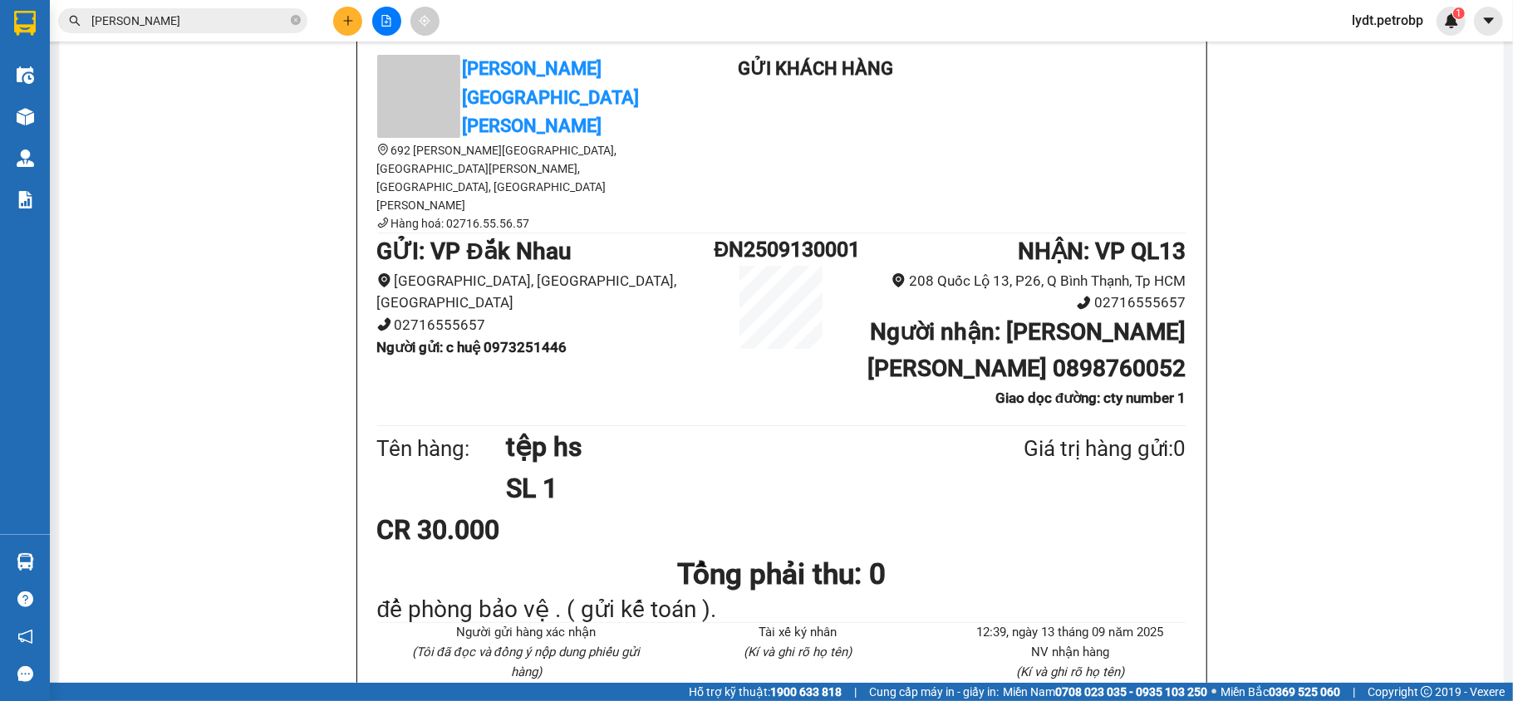
click at [246, 283] on section "Kết quả [PERSON_NAME] ( 77 ) Bộ lọc Mã ĐH Trạng thái Món hàng [PERSON_NAME] [PE…" at bounding box center [756, 350] width 1513 height 701
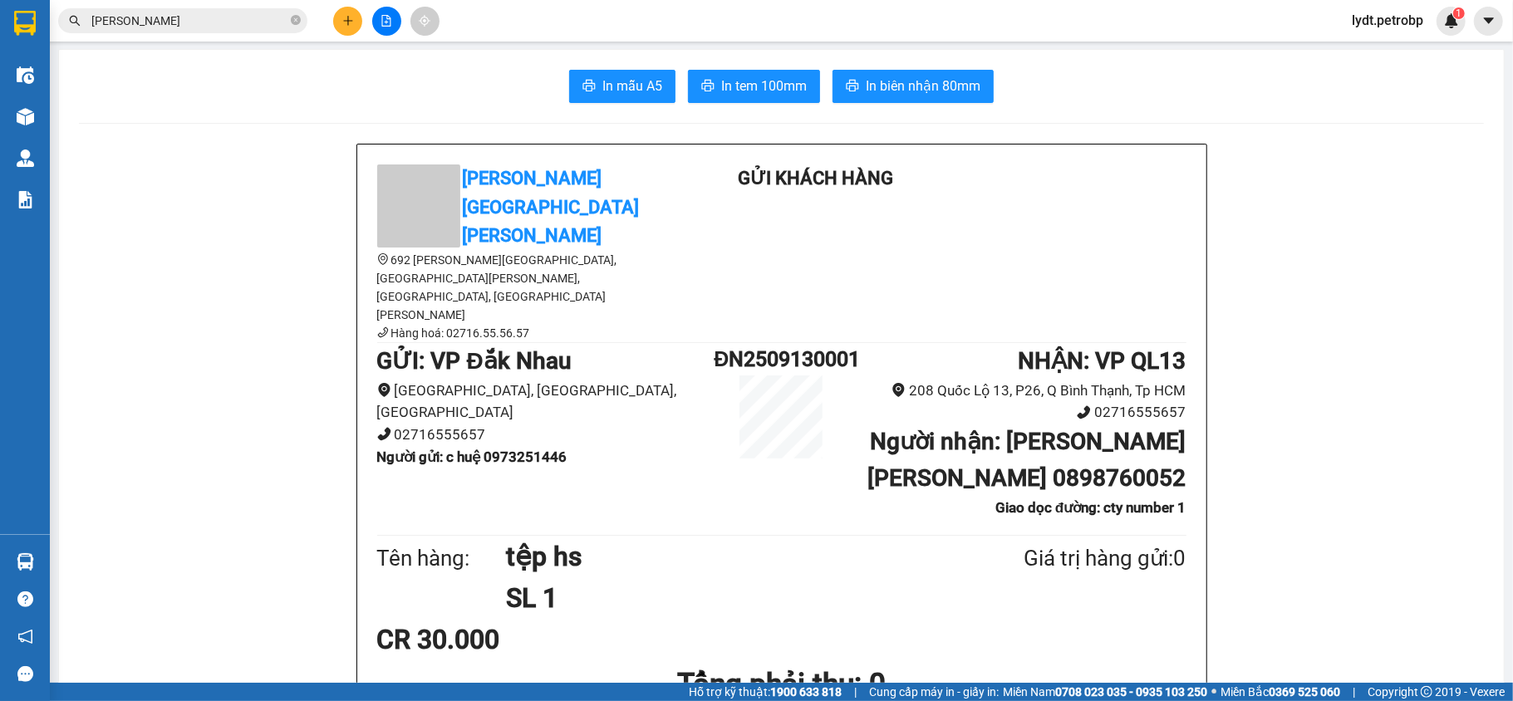
scroll to position [0, 0]
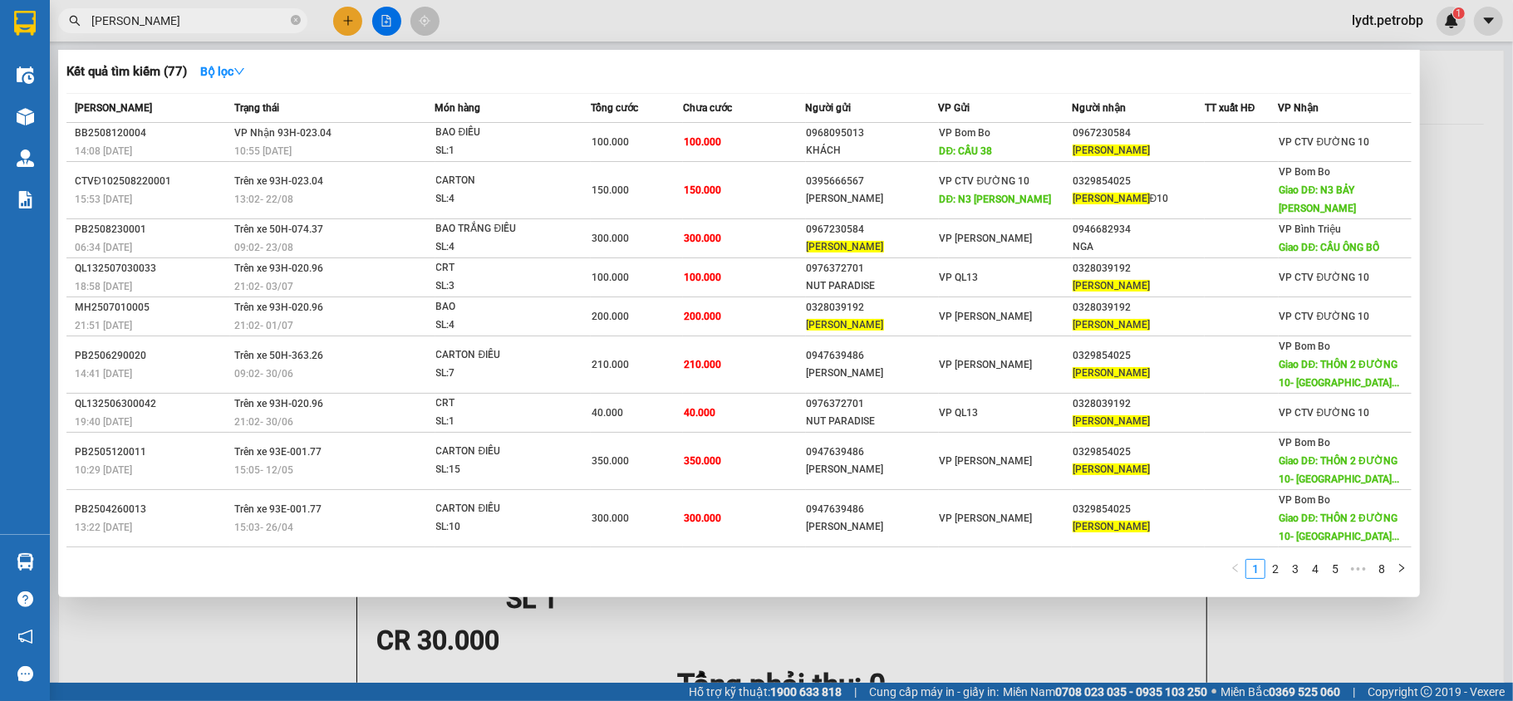
click at [264, 8] on span "[PERSON_NAME]" at bounding box center [182, 20] width 249 height 25
click at [298, 27] on span at bounding box center [296, 21] width 10 height 16
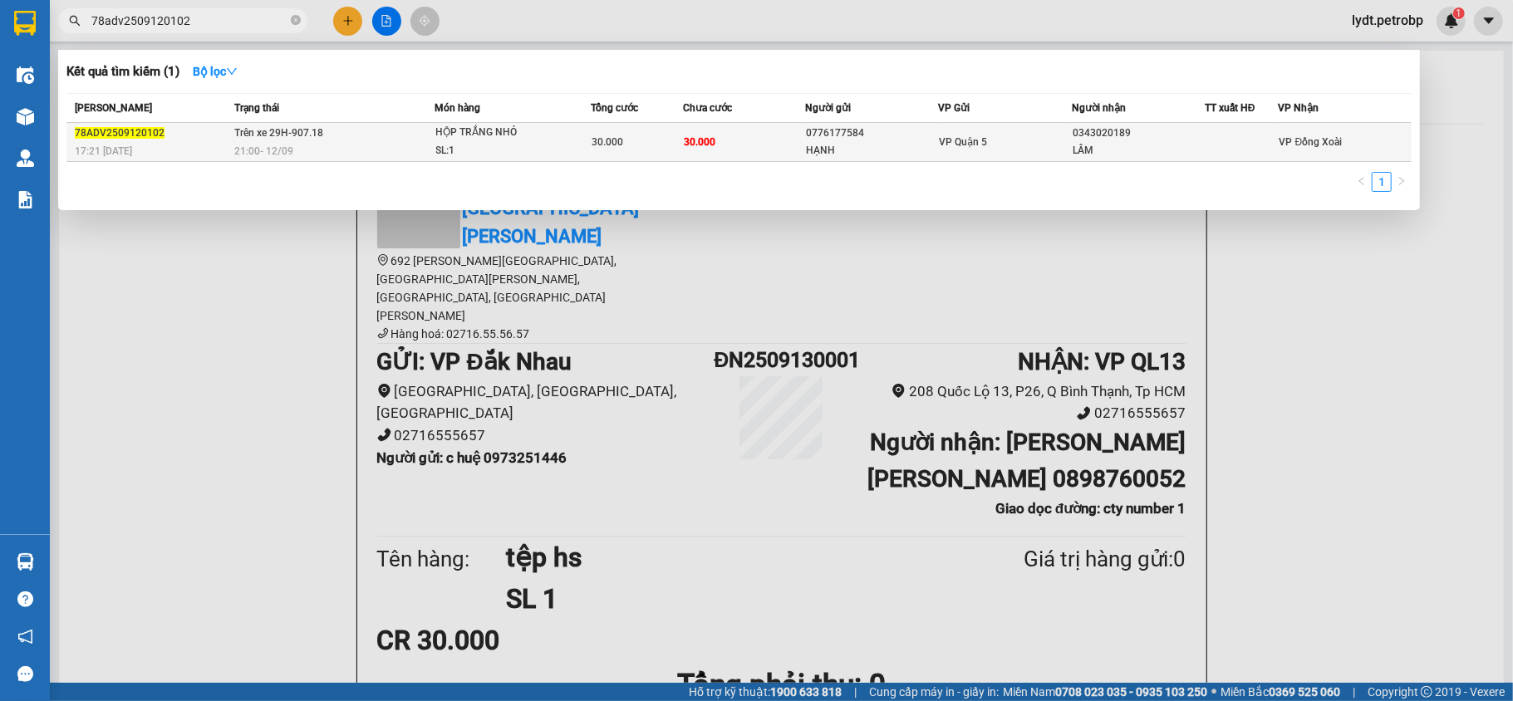
type input "78adv2509120102"
click at [456, 143] on div "SL: 1" at bounding box center [498, 151] width 125 height 18
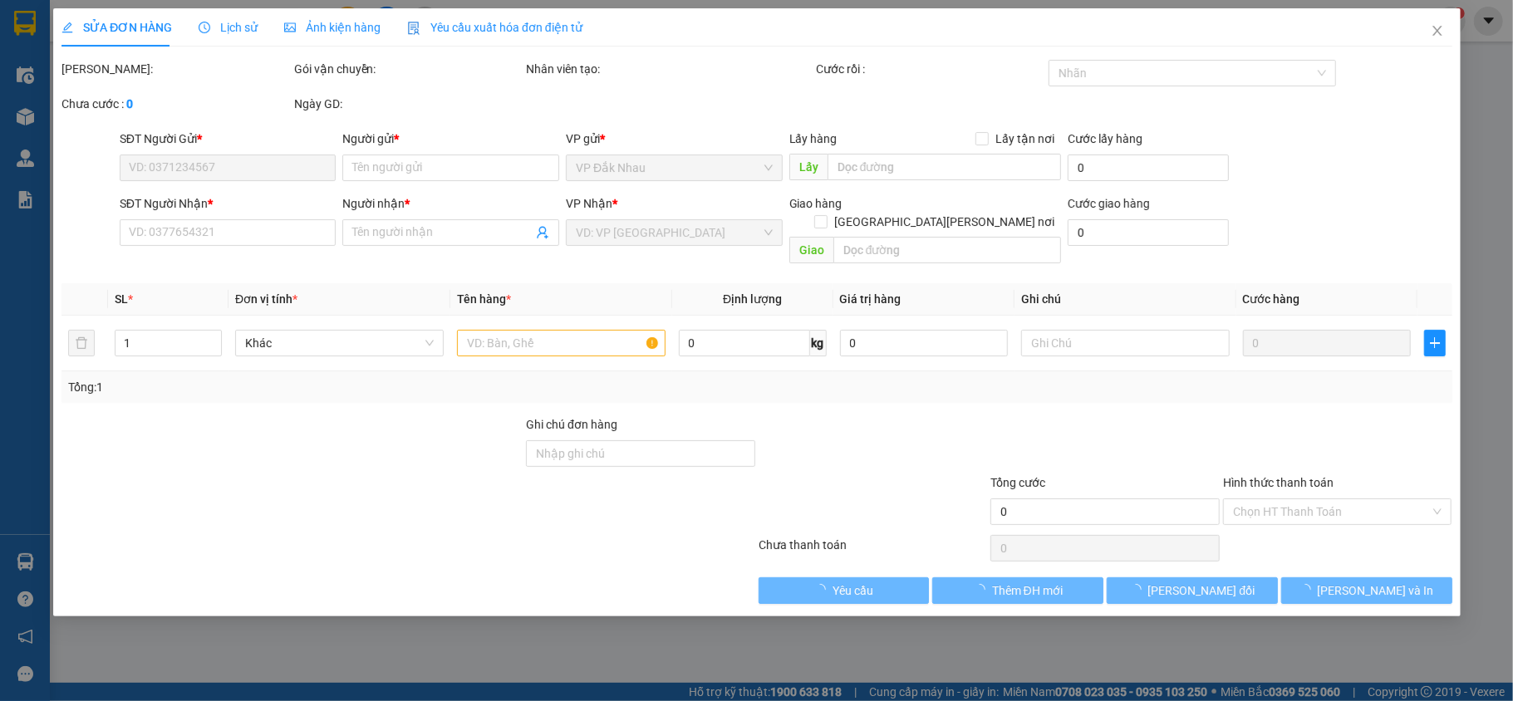
type input "0776177584"
type input "HẠNH"
type input "0343020189"
type input "LÂM"
type input "30.000"
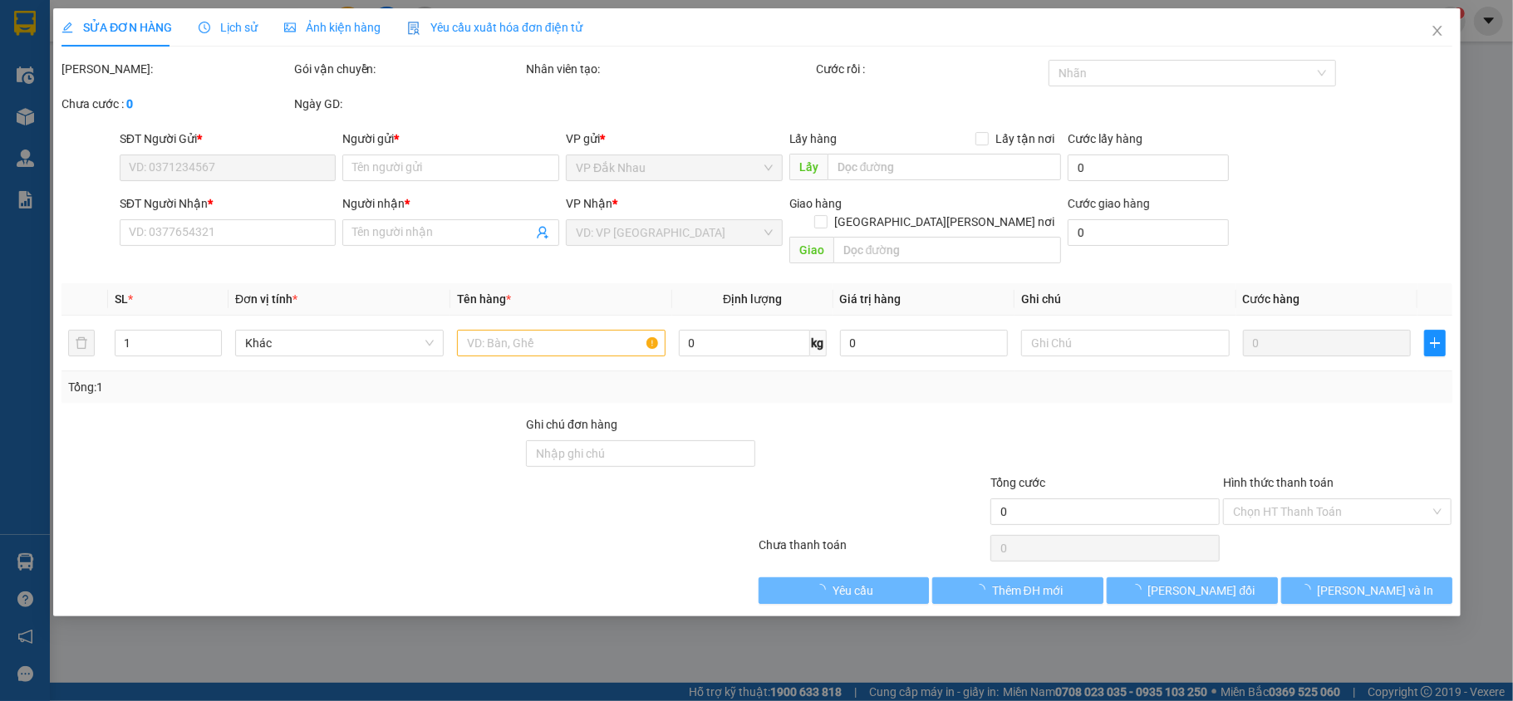
type input "30.000"
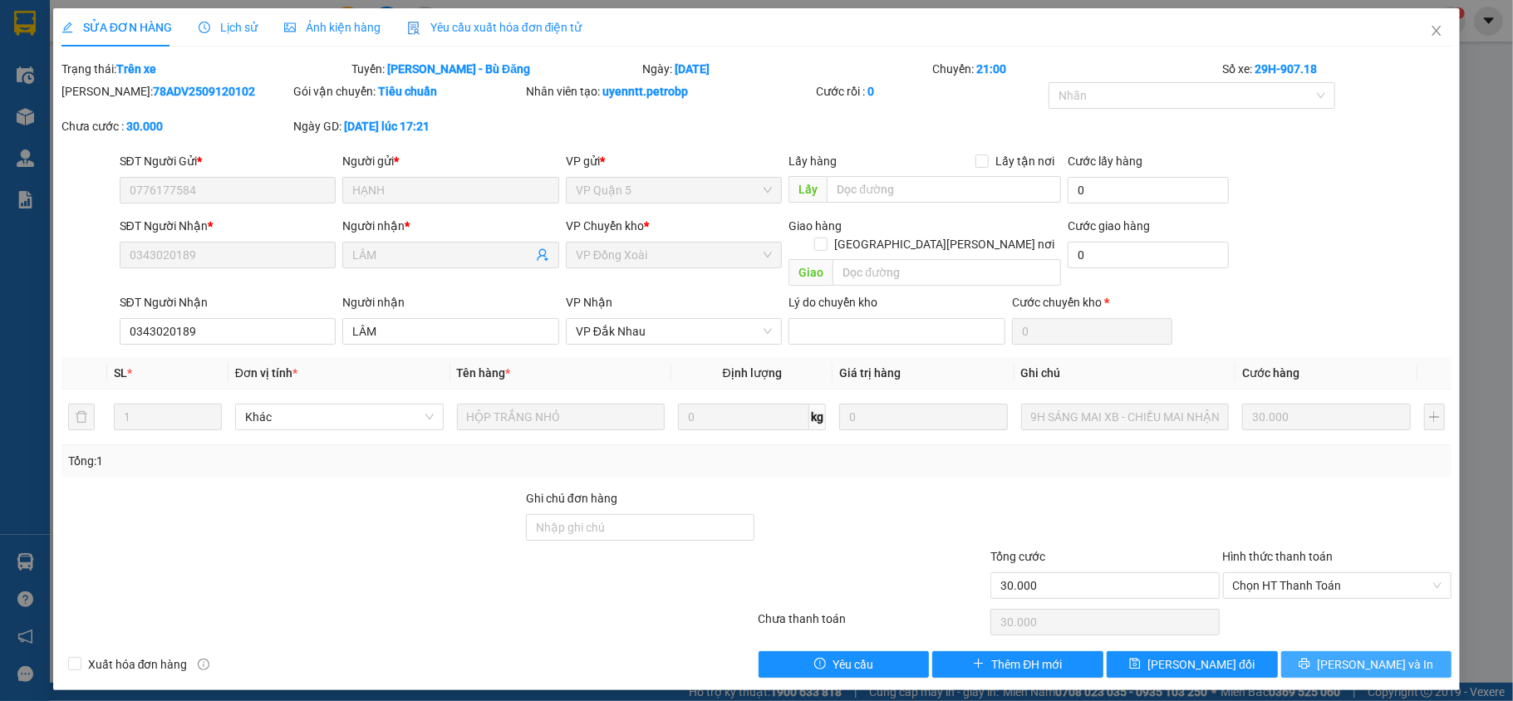
click at [1320, 652] on button "[PERSON_NAME] và In" at bounding box center [1367, 665] width 171 height 27
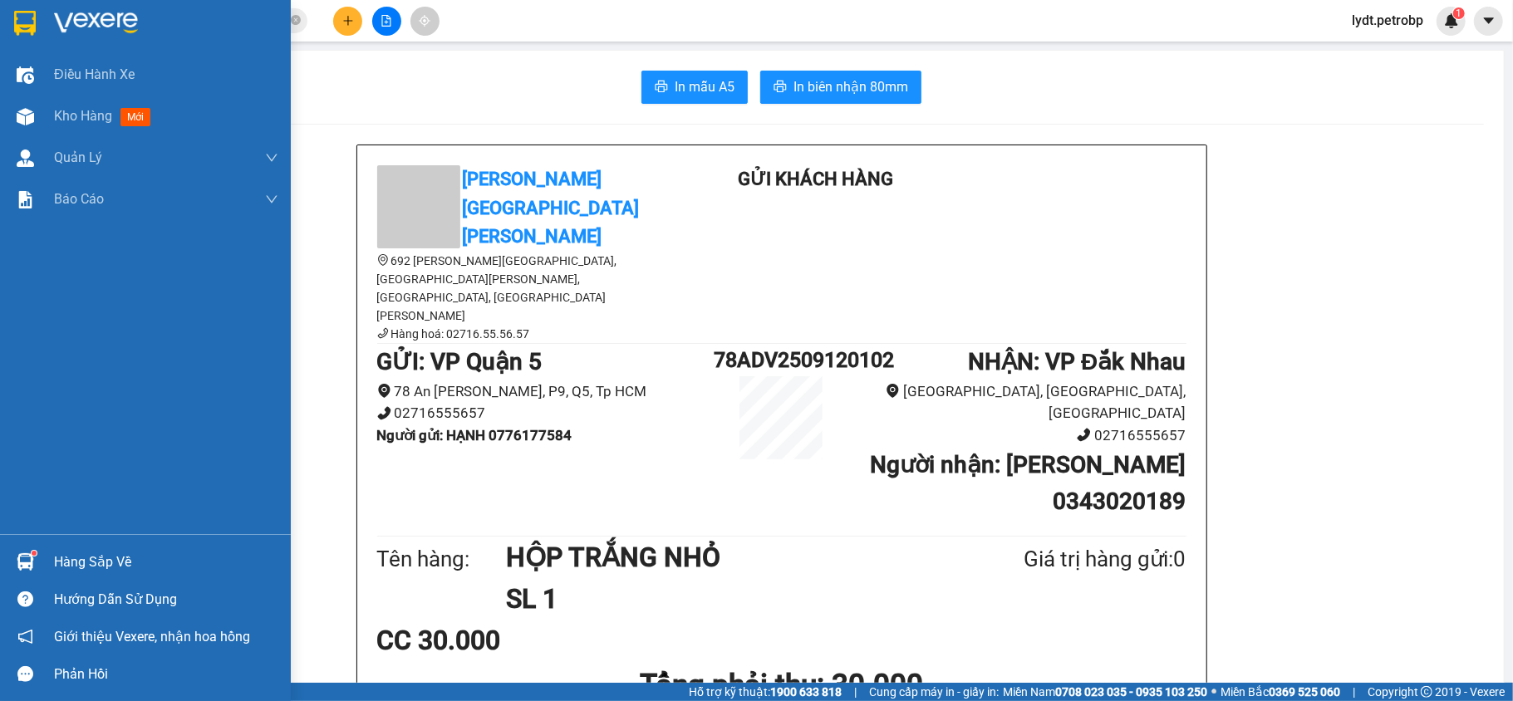
click at [23, 565] on img at bounding box center [25, 562] width 17 height 17
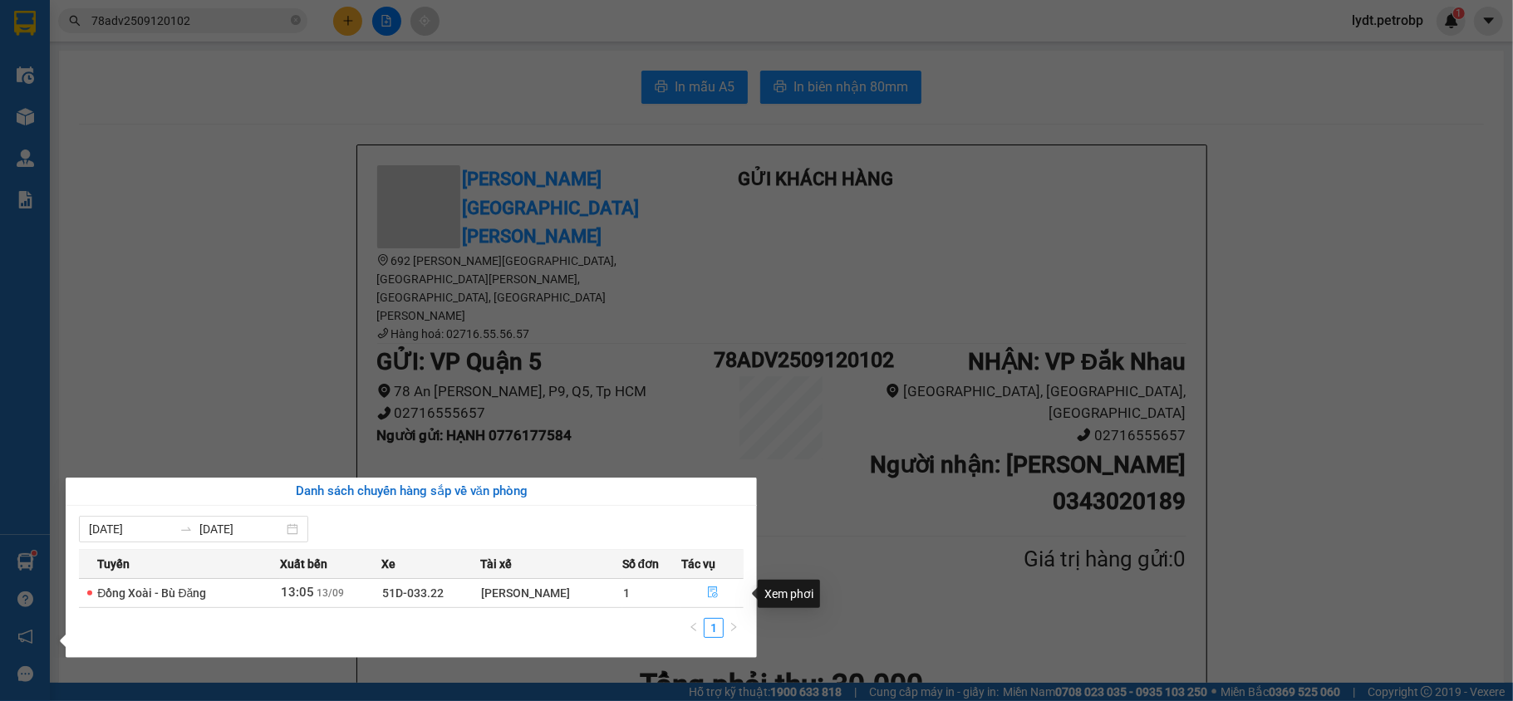
click at [706, 597] on button "button" at bounding box center [712, 593] width 61 height 27
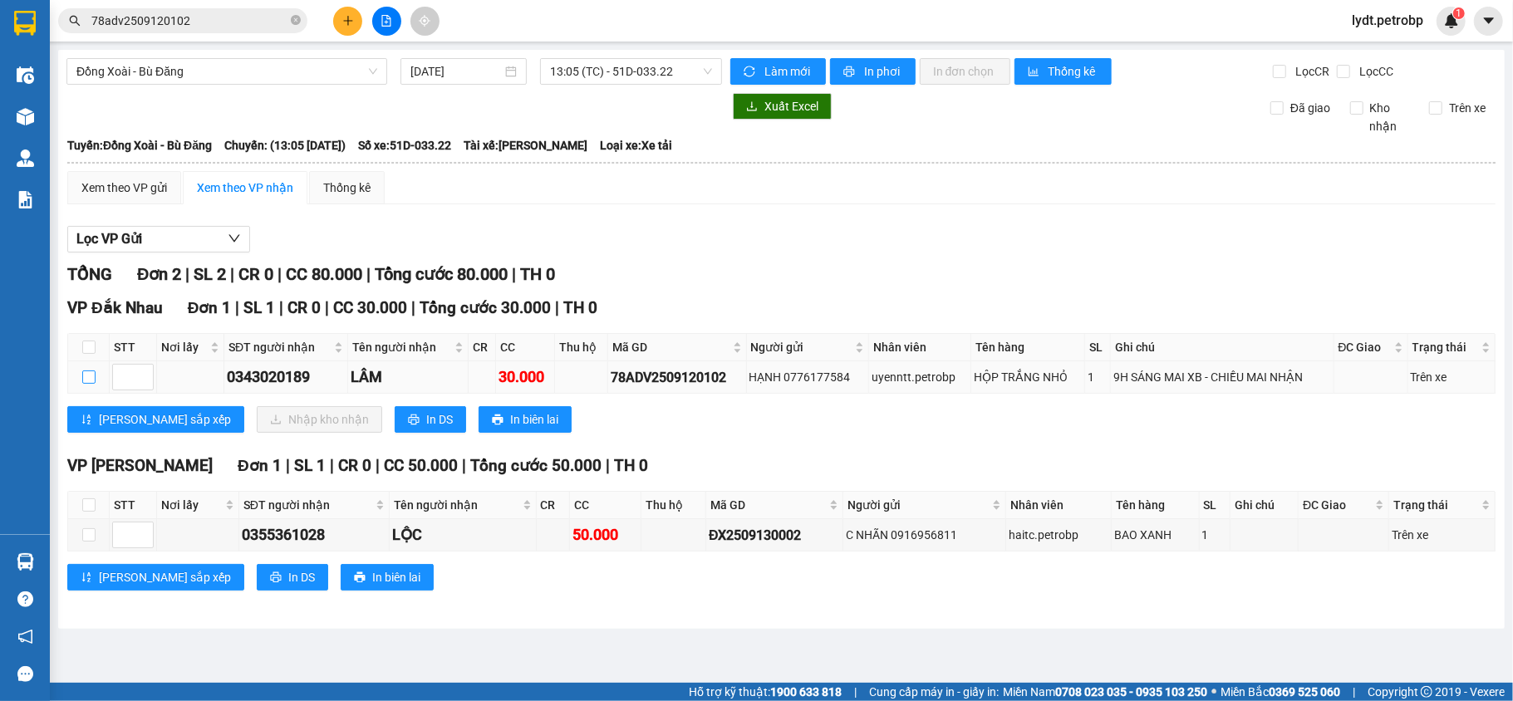
click at [84, 377] on input "checkbox" at bounding box center [88, 377] width 13 height 13
checkbox input "true"
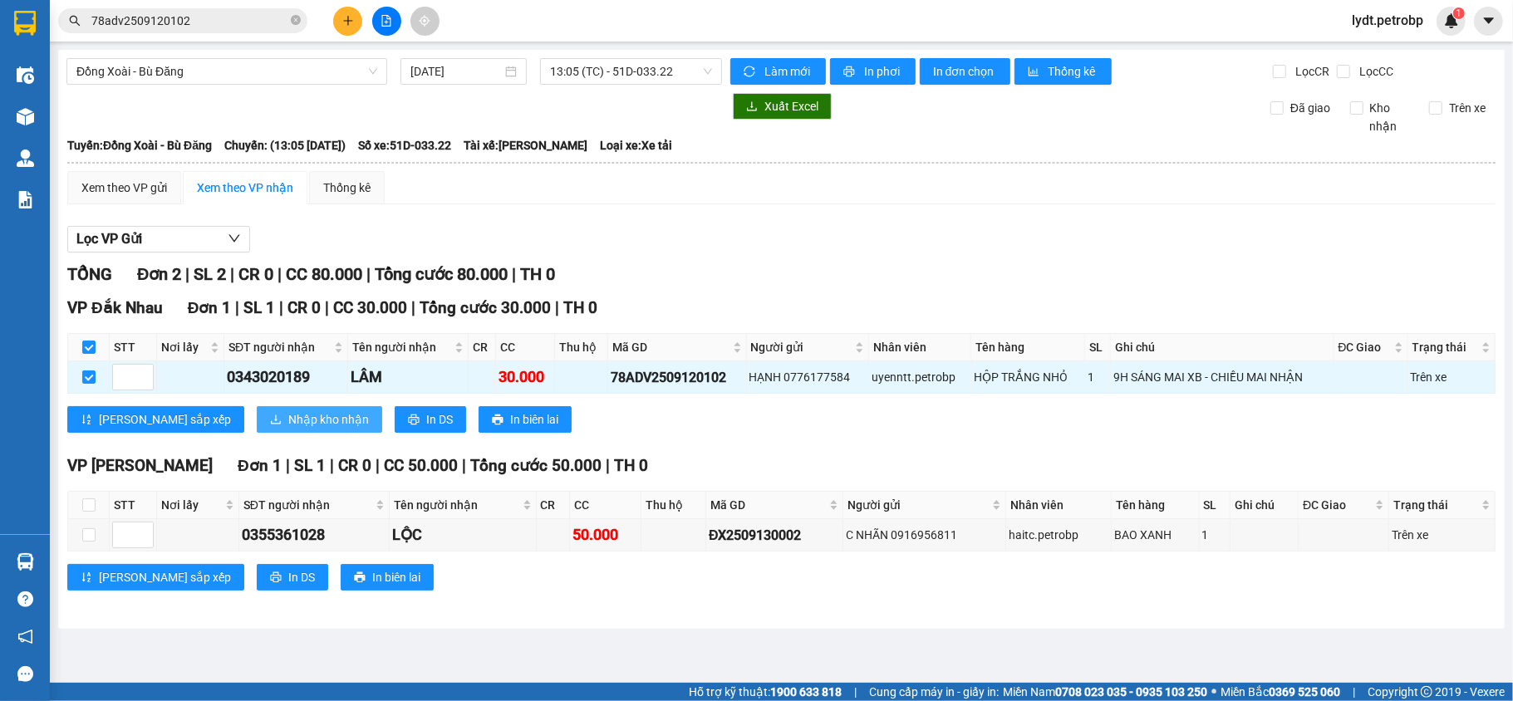
click at [288, 414] on span "Nhập kho nhận" at bounding box center [328, 420] width 81 height 18
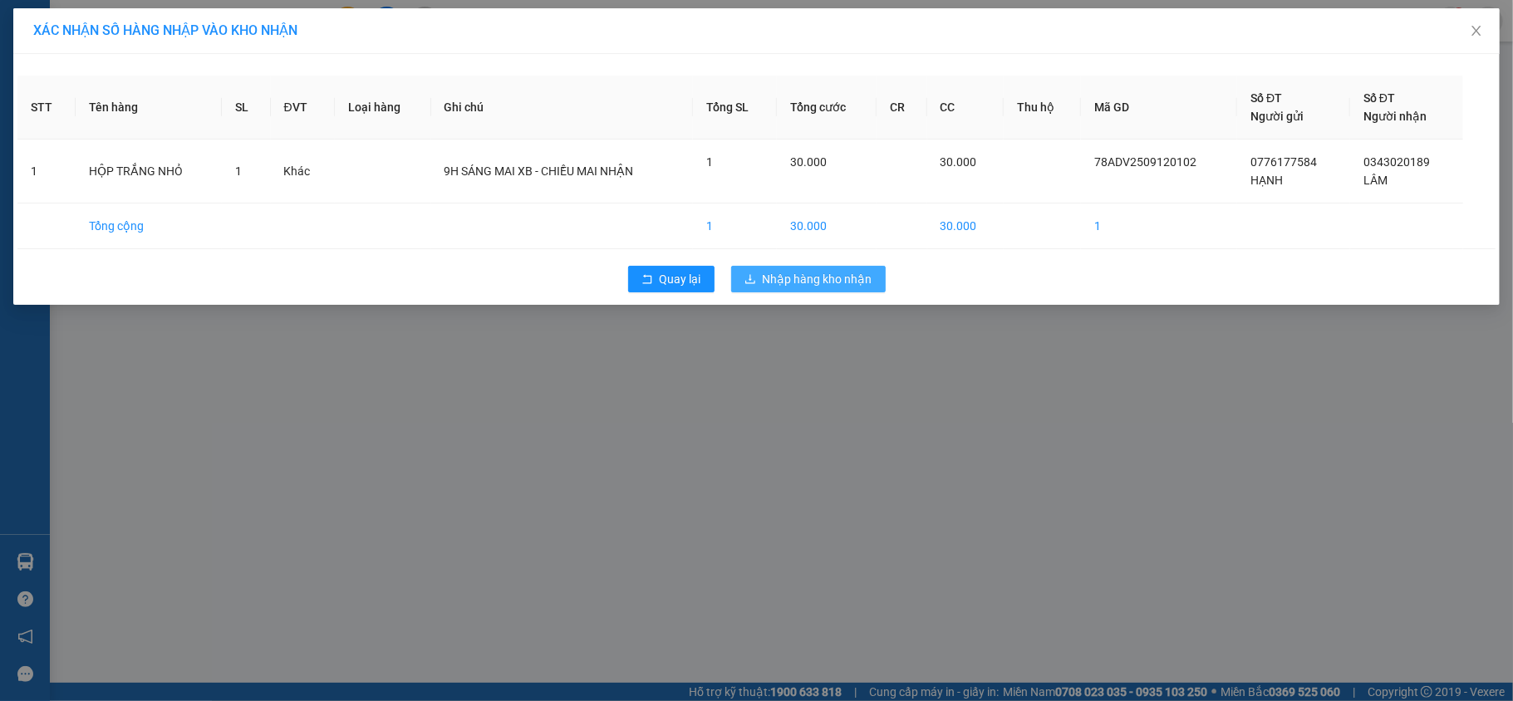
click at [785, 270] on button "Nhập hàng kho nhận" at bounding box center [808, 279] width 155 height 27
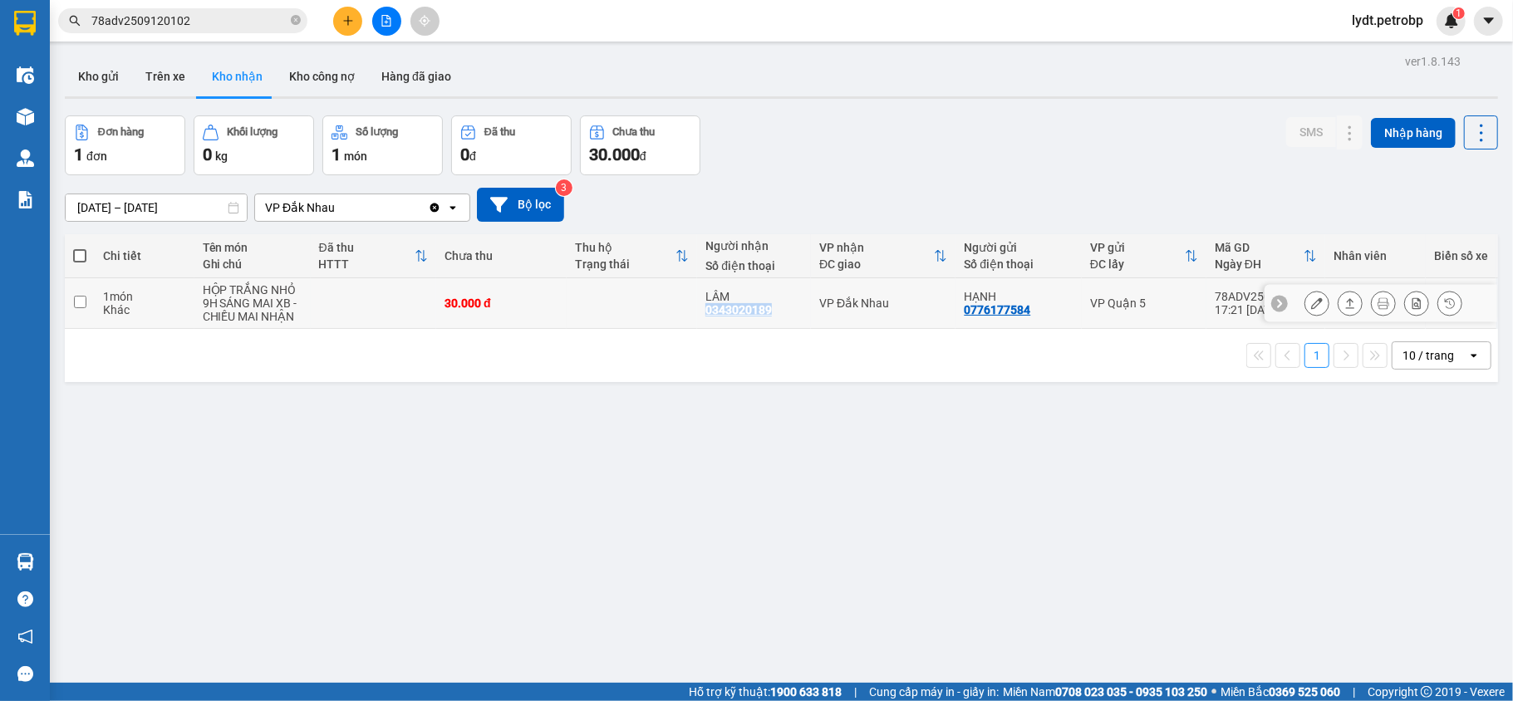
drag, startPoint x: 692, startPoint y: 312, endPoint x: 768, endPoint y: 313, distance: 75.6
click at [768, 313] on td "[PERSON_NAME] 0343020189" at bounding box center [754, 303] width 114 height 51
checkbox input "true"
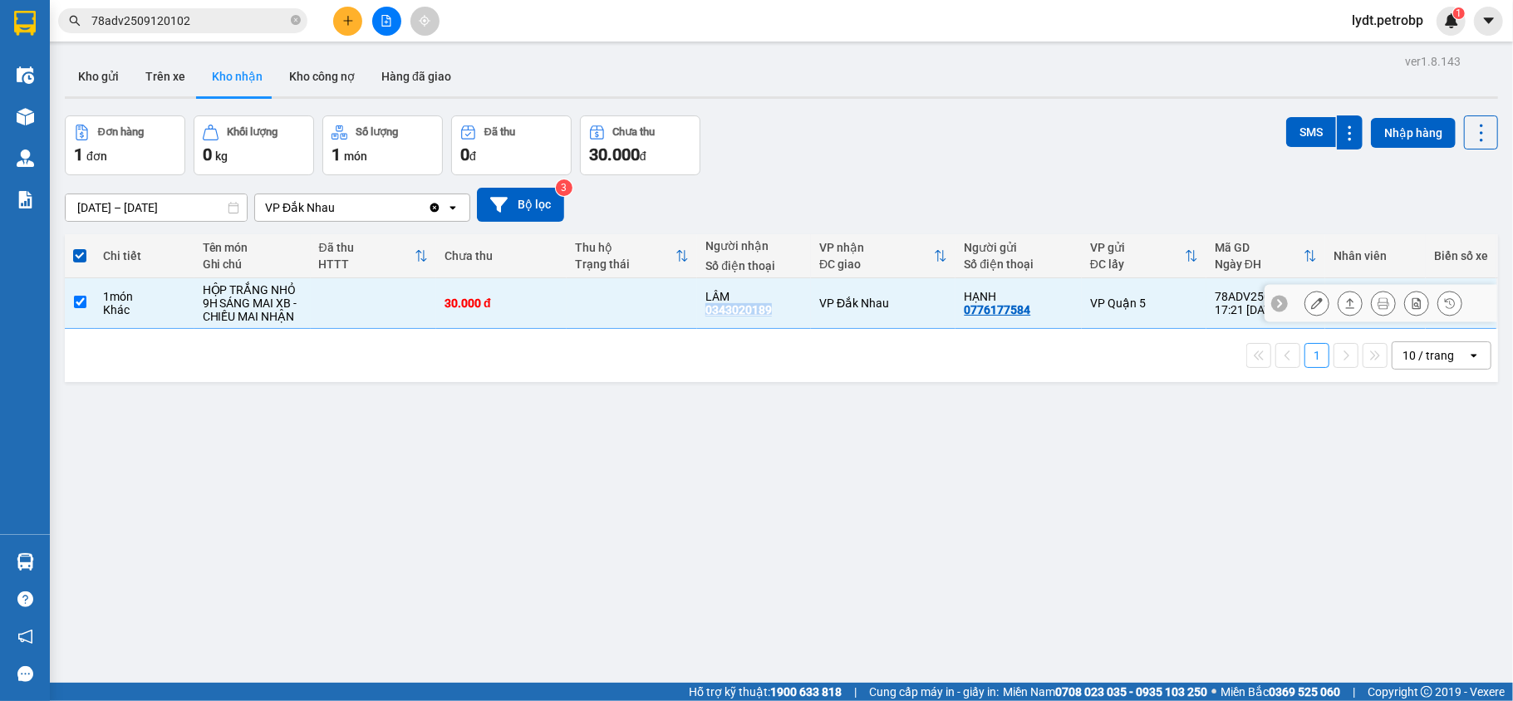
copy div "0343020189"
click at [1378, 303] on icon at bounding box center [1384, 304] width 12 height 12
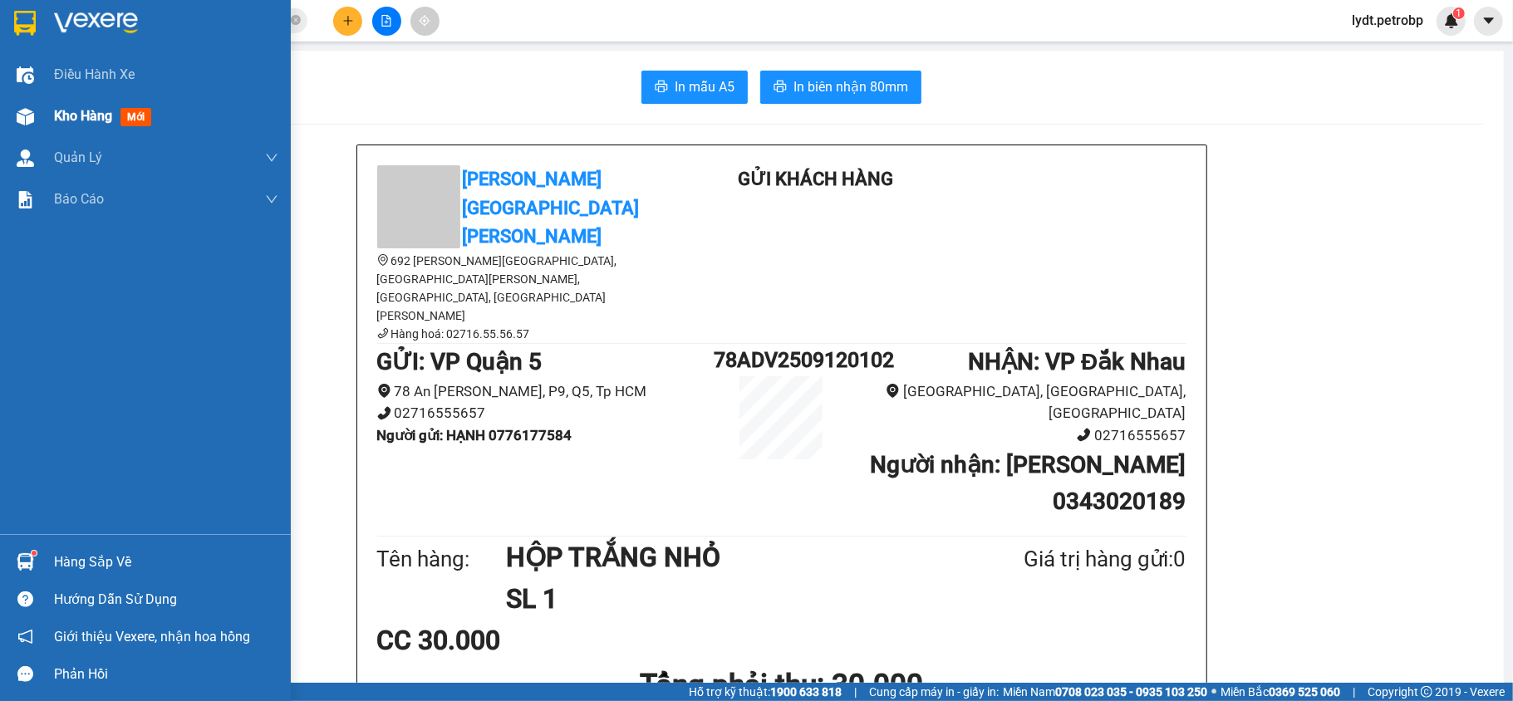
click at [71, 126] on div "Kho hàng mới" at bounding box center [106, 116] width 104 height 21
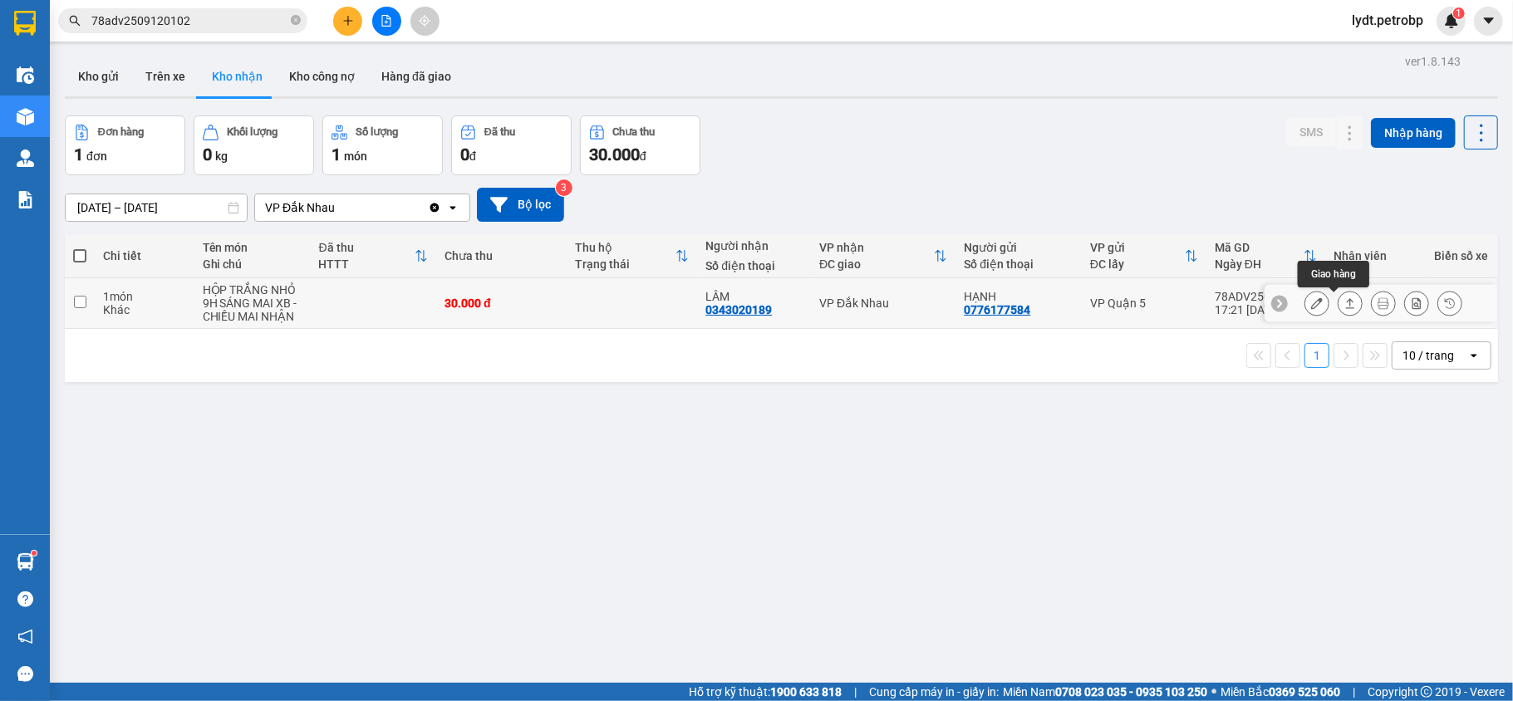
click at [1339, 308] on button at bounding box center [1350, 303] width 23 height 29
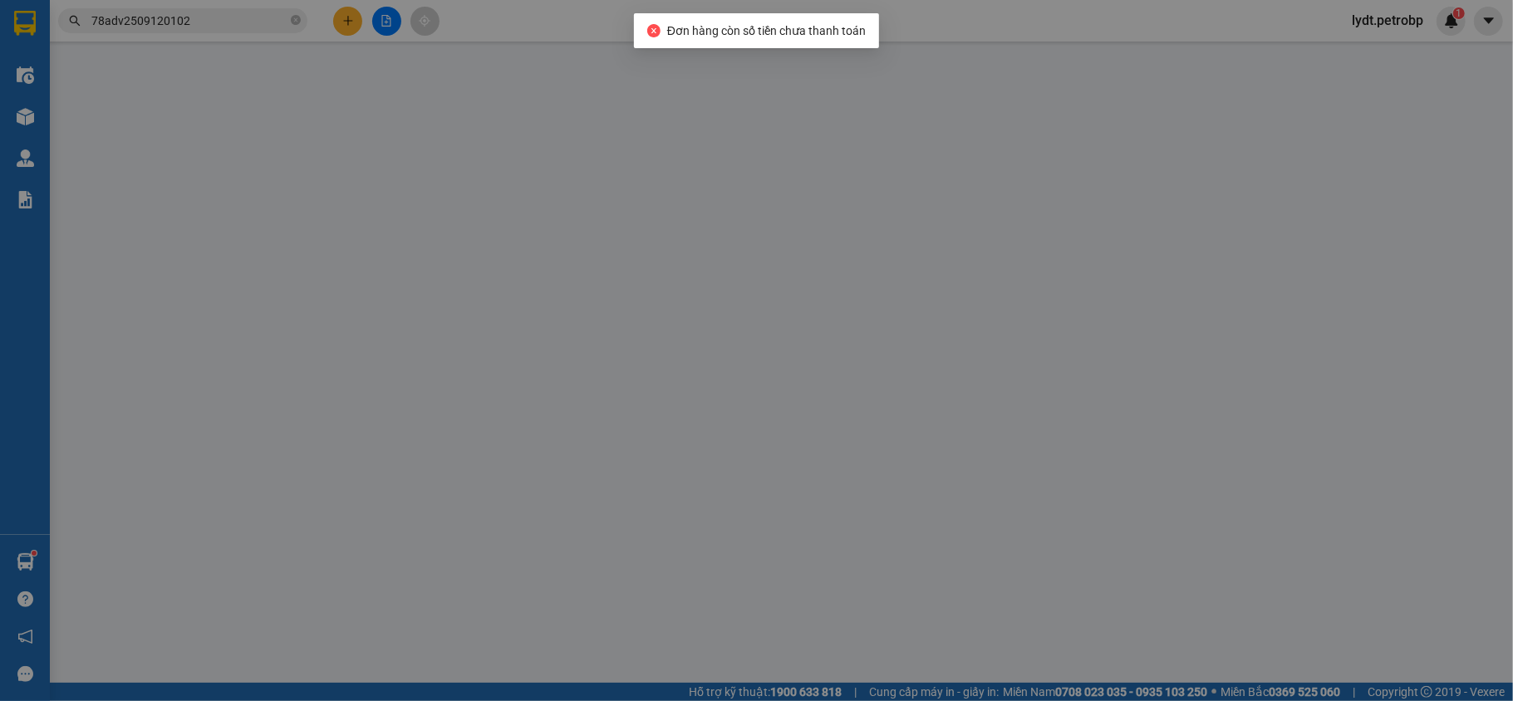
type input "0776177584"
type input "HẠNH"
type input "0343020189"
type input "LÂM"
type input "30.000"
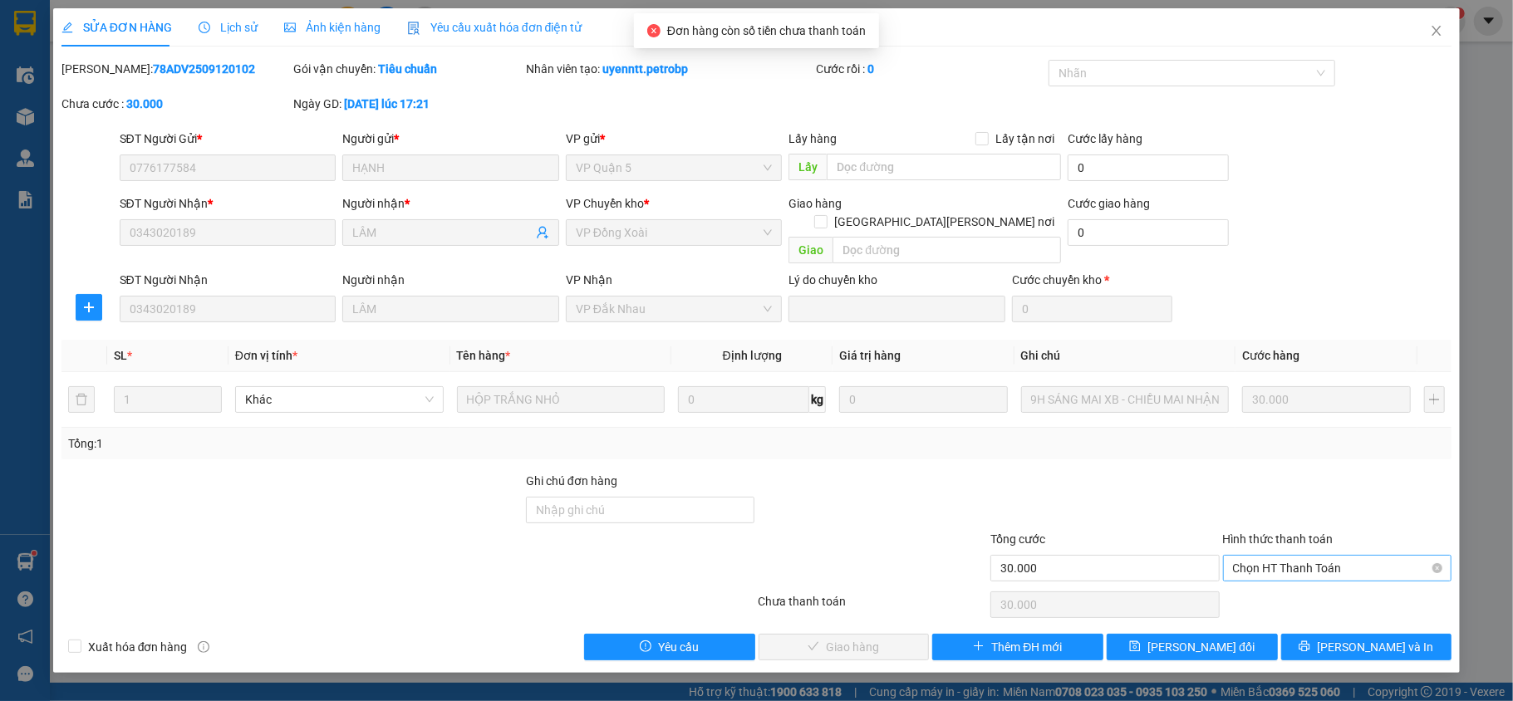
click at [1300, 556] on span "Chọn HT Thanh Toán" at bounding box center [1337, 568] width 209 height 25
click at [1247, 582] on div "Tại văn phòng" at bounding box center [1337, 585] width 209 height 18
type input "0"
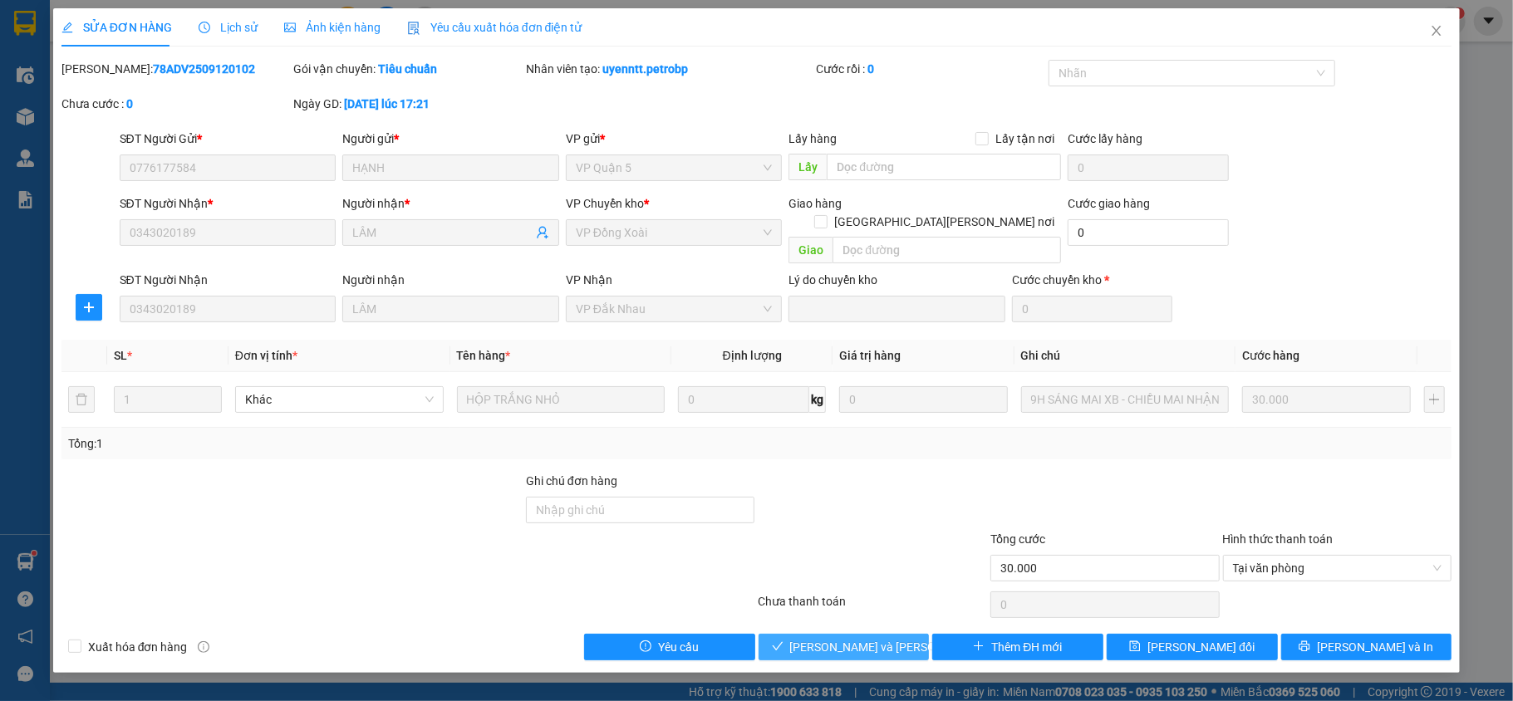
click at [855, 638] on span "[PERSON_NAME] và [PERSON_NAME] hàng" at bounding box center [902, 647] width 224 height 18
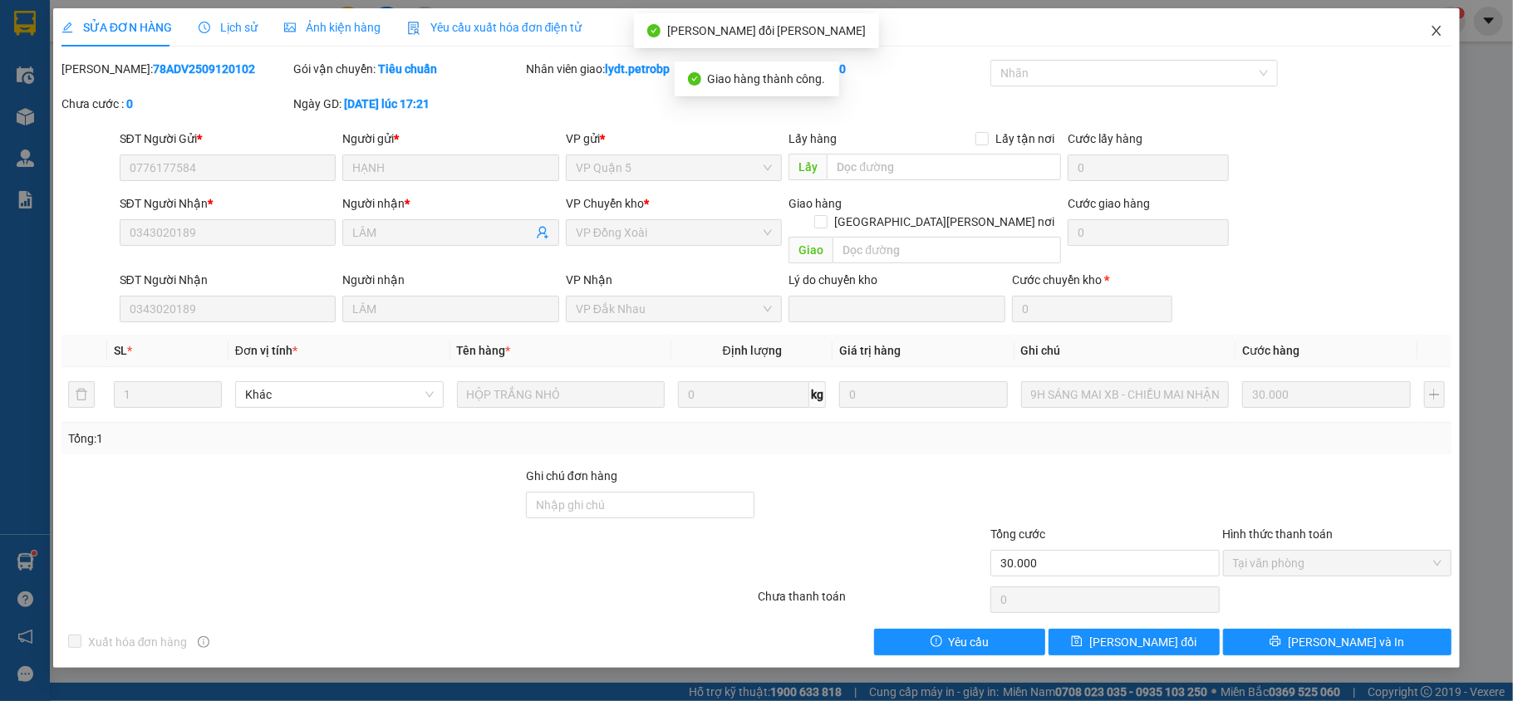
click at [1436, 32] on icon "close" at bounding box center [1436, 30] width 13 height 13
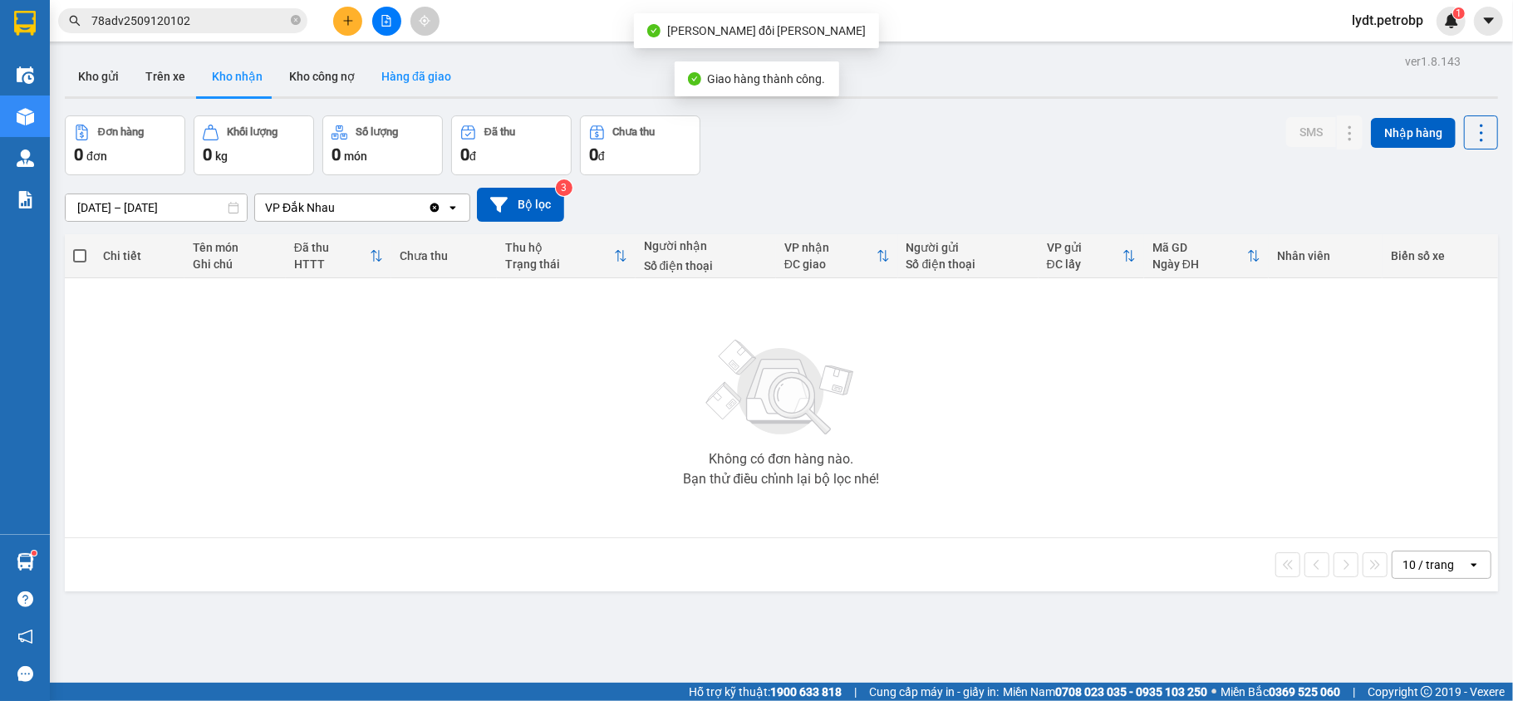
click at [416, 85] on button "Hàng đã giao" at bounding box center [416, 77] width 96 height 40
